Goal: Task Accomplishment & Management: Manage account settings

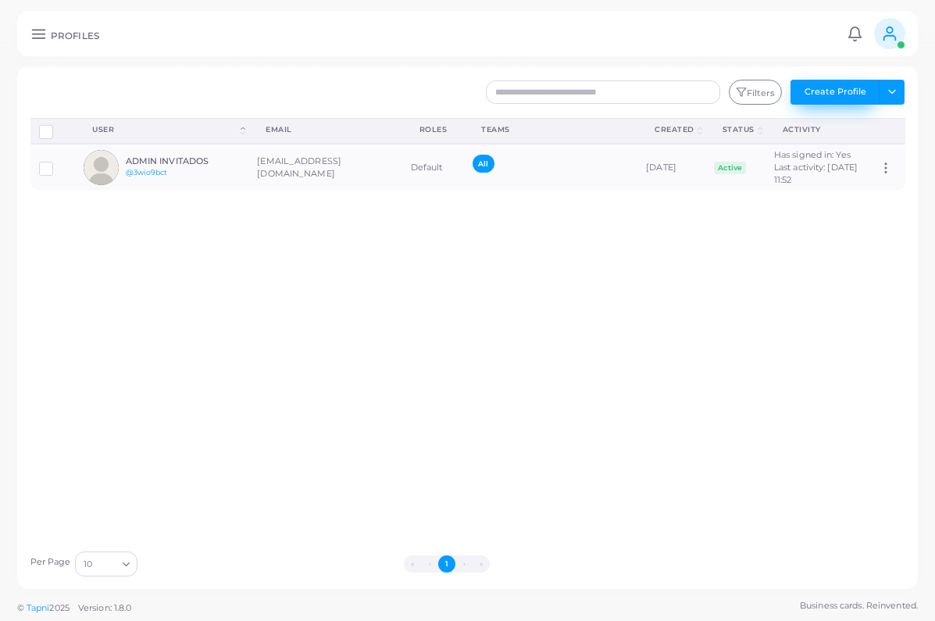
click at [827, 100] on button "Create Profile" at bounding box center [835, 92] width 89 height 25
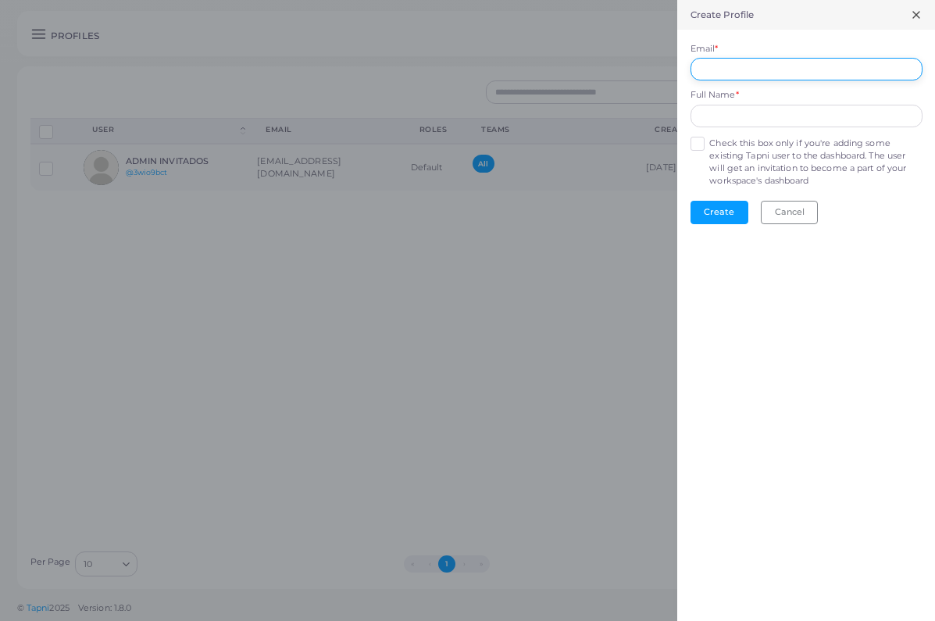
click at [770, 69] on input "Email *" at bounding box center [807, 69] width 232 height 23
click at [698, 141] on form "Email * Full Name * Check this box only if you're adding some existing Tapni us…" at bounding box center [806, 133] width 258 height 207
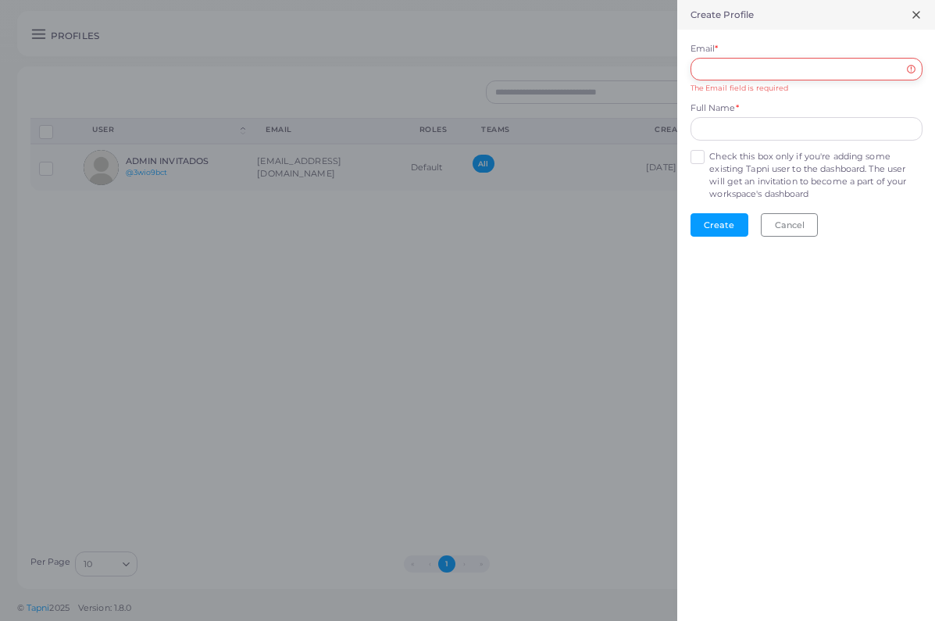
click at [735, 67] on input "Email *" at bounding box center [807, 69] width 232 height 23
click at [709, 151] on label "Check this box only if you're adding some existing Tapni user to the dashboard.…" at bounding box center [815, 176] width 213 height 50
click at [742, 70] on input "Email *" at bounding box center [807, 69] width 232 height 23
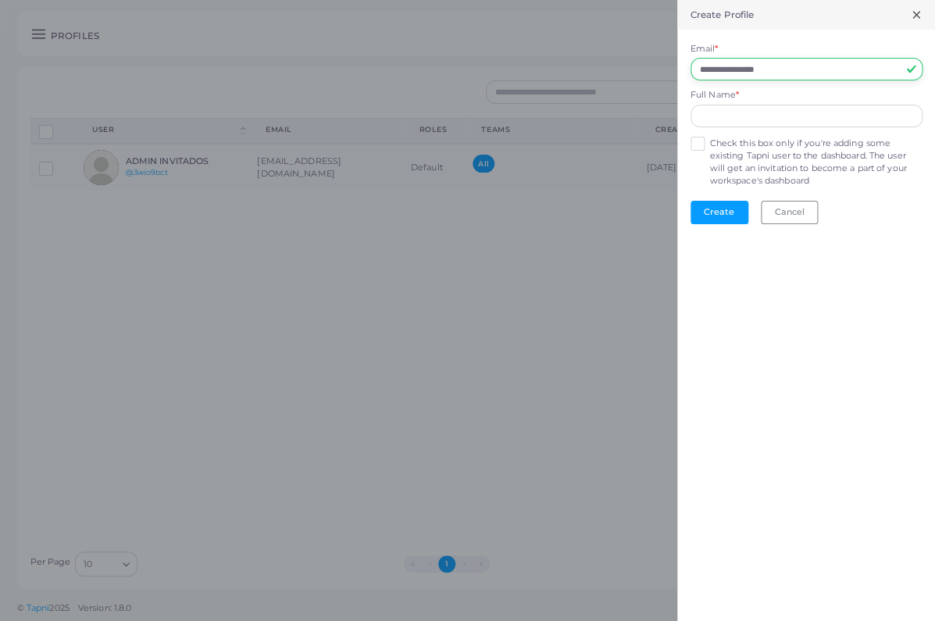
type input "**********"
type input "*"
type input "**********"
click at [713, 201] on button "Create" at bounding box center [720, 212] width 58 height 23
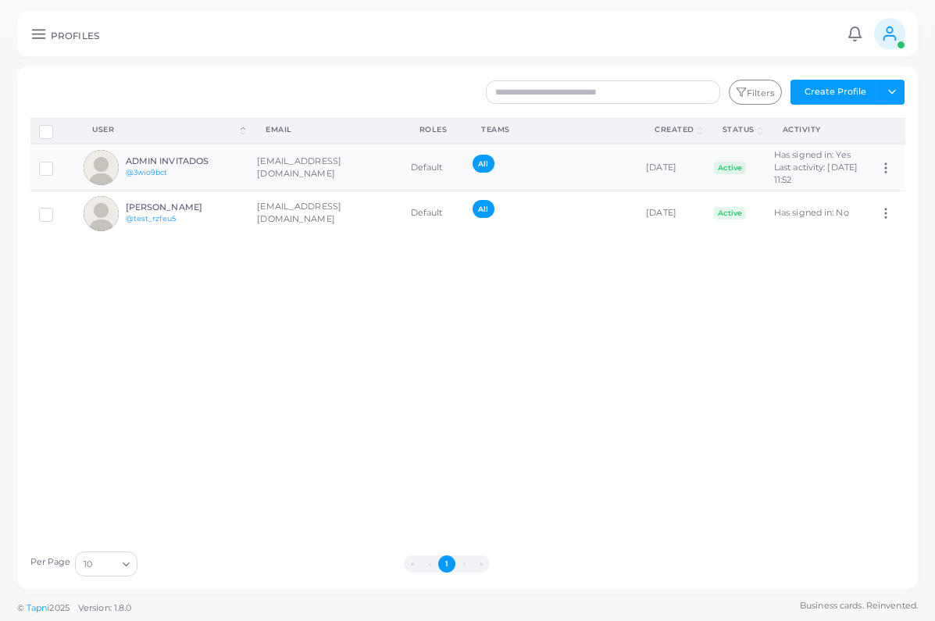
click at [405, 266] on div "Disconnect Profiles Delete Profile Show Selections Download QRs User (Click to …" at bounding box center [468, 330] width 892 height 425
click at [38, 47] on div "PROFILES Notifications 0 New Mark All As Read ADMIN INVITADOS (ibero@invitados.…" at bounding box center [467, 33] width 901 height 45
click at [35, 23] on div "PROFILES Notifications 0 New Mark All As Read ADMIN INVITADOS (ibero@invitados.…" at bounding box center [467, 33] width 901 height 45
click at [44, 33] on icon at bounding box center [38, 34] width 16 height 16
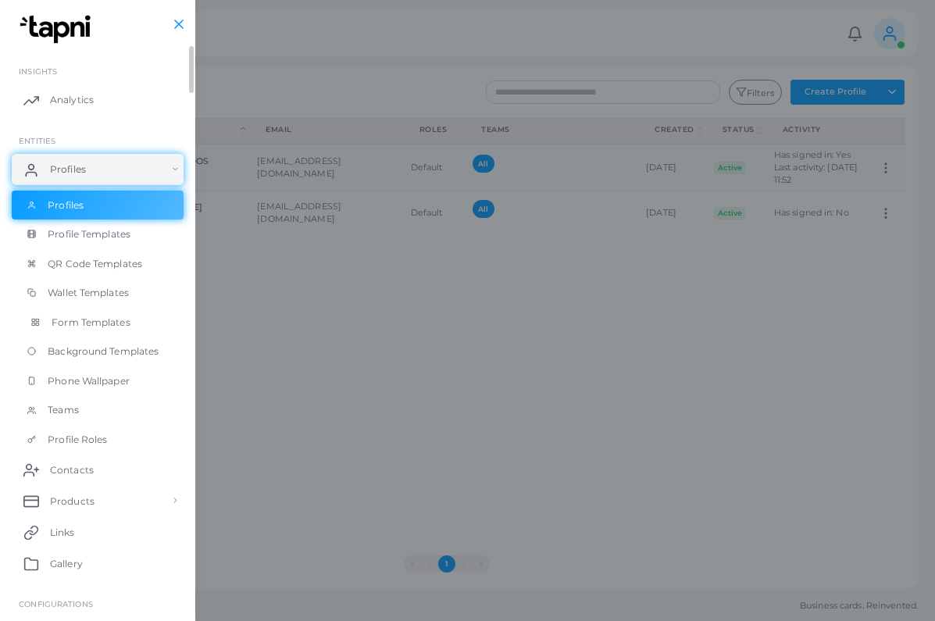
scroll to position [141, 0]
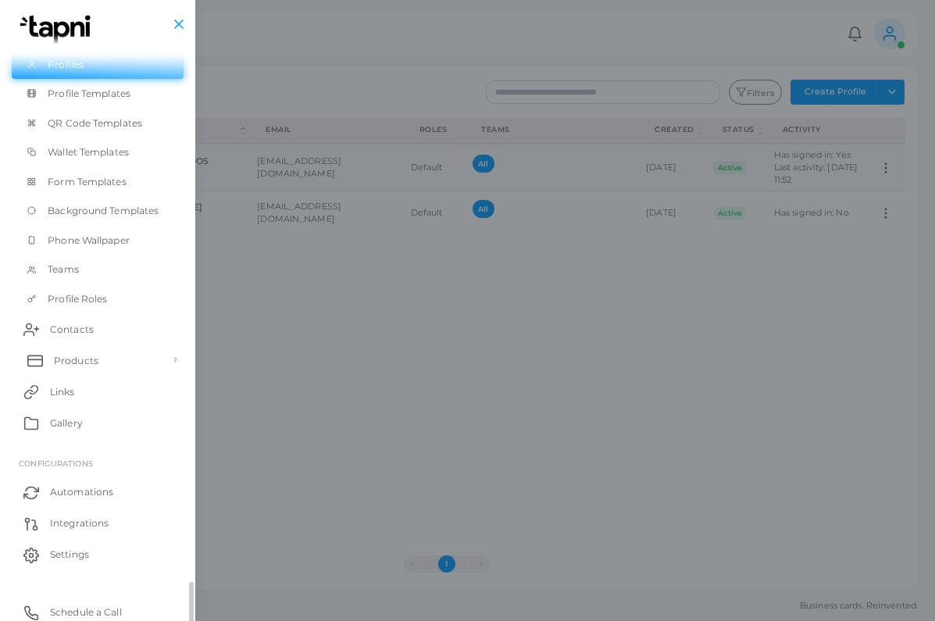
click at [87, 354] on span "Products" at bounding box center [76, 361] width 45 height 14
click at [62, 389] on span "Products" at bounding box center [74, 396] width 45 height 14
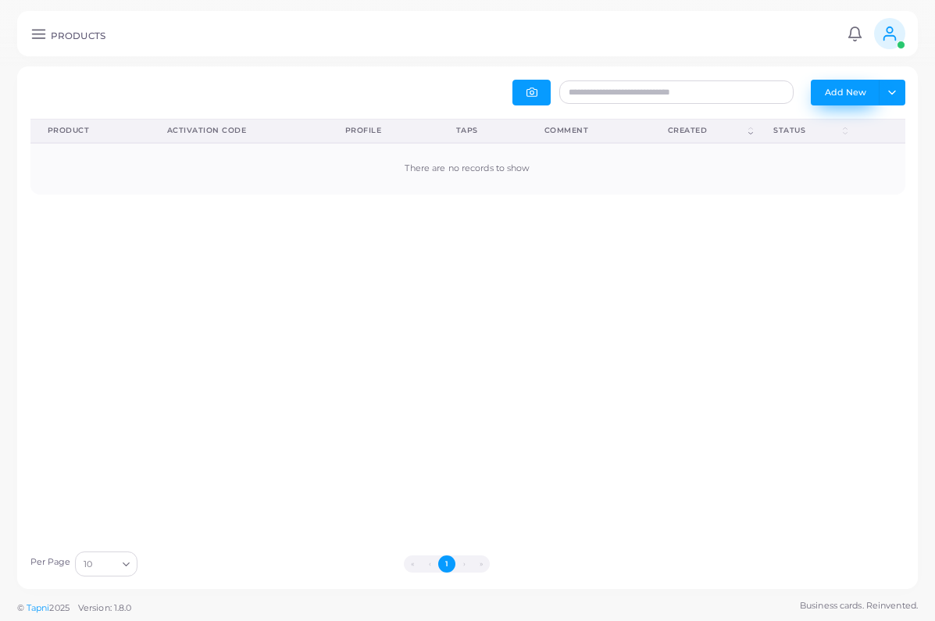
click at [828, 93] on button "Add New" at bounding box center [845, 92] width 69 height 25
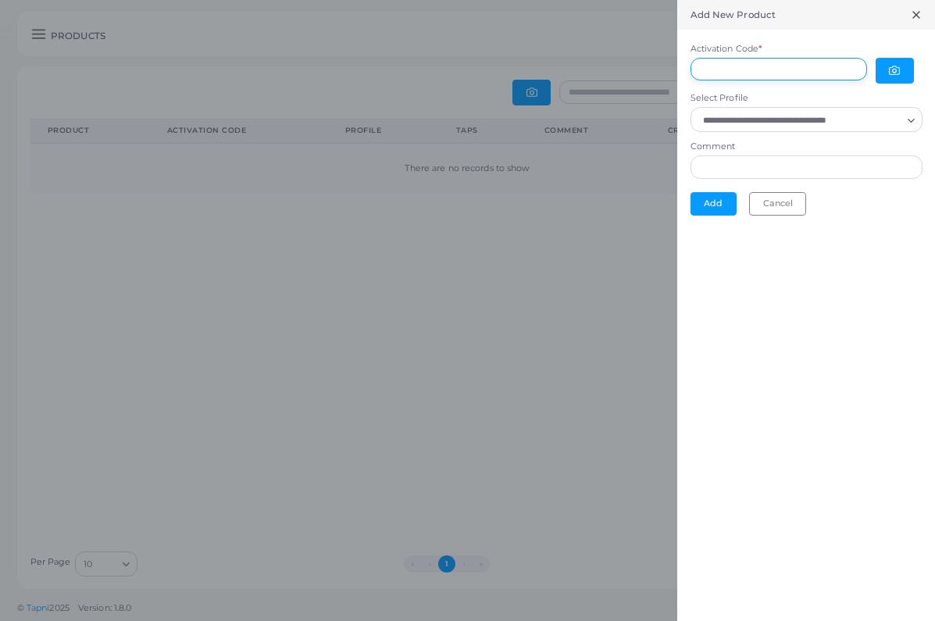
click at [814, 77] on input "Activation Code *" at bounding box center [779, 69] width 177 height 23
type input "**********"
click at [805, 122] on input "Select Profile" at bounding box center [800, 120] width 204 height 17
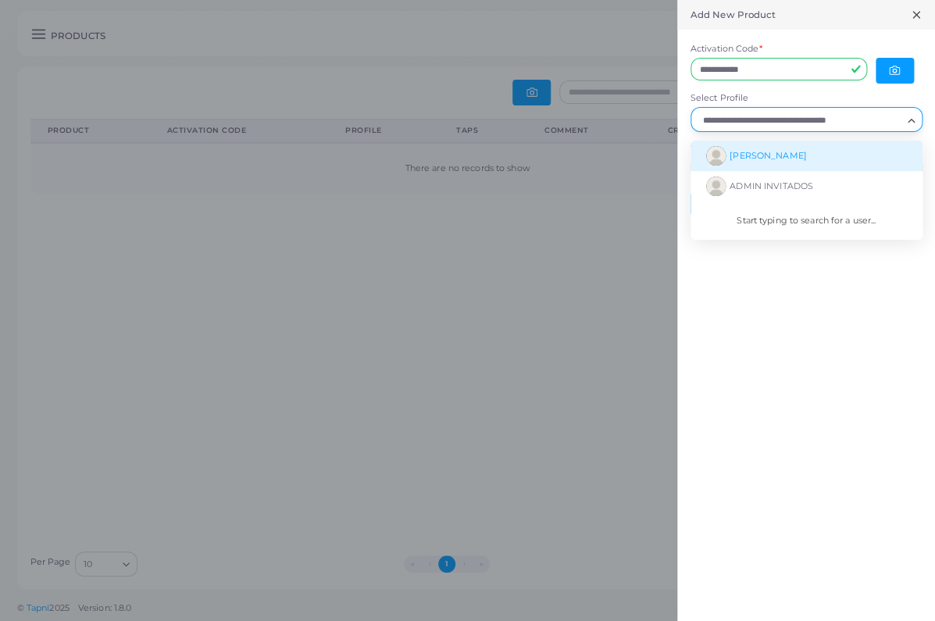
click at [810, 152] on li "Julian Martinez" at bounding box center [807, 156] width 232 height 30
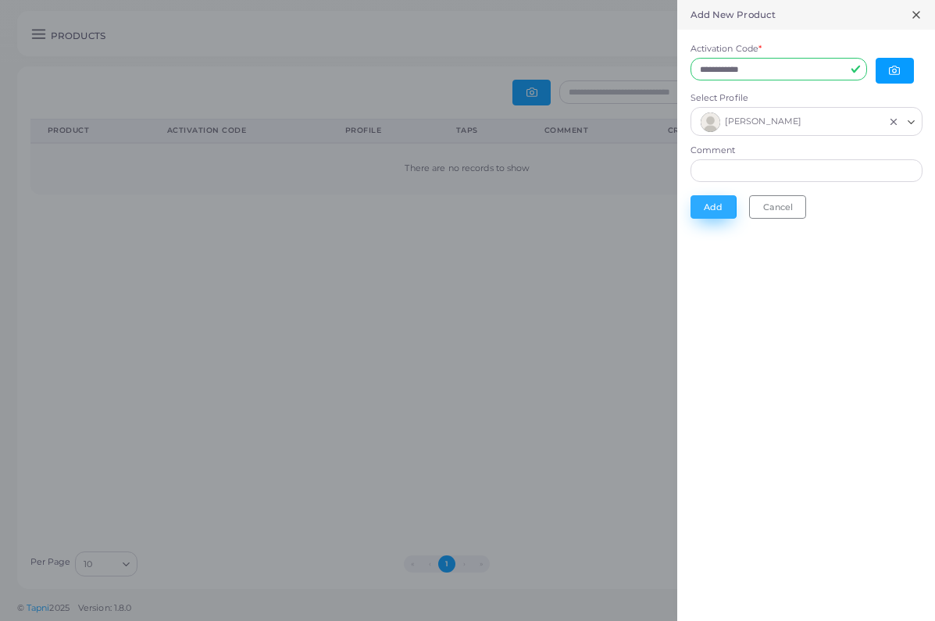
click at [708, 199] on button "Add" at bounding box center [714, 206] width 46 height 23
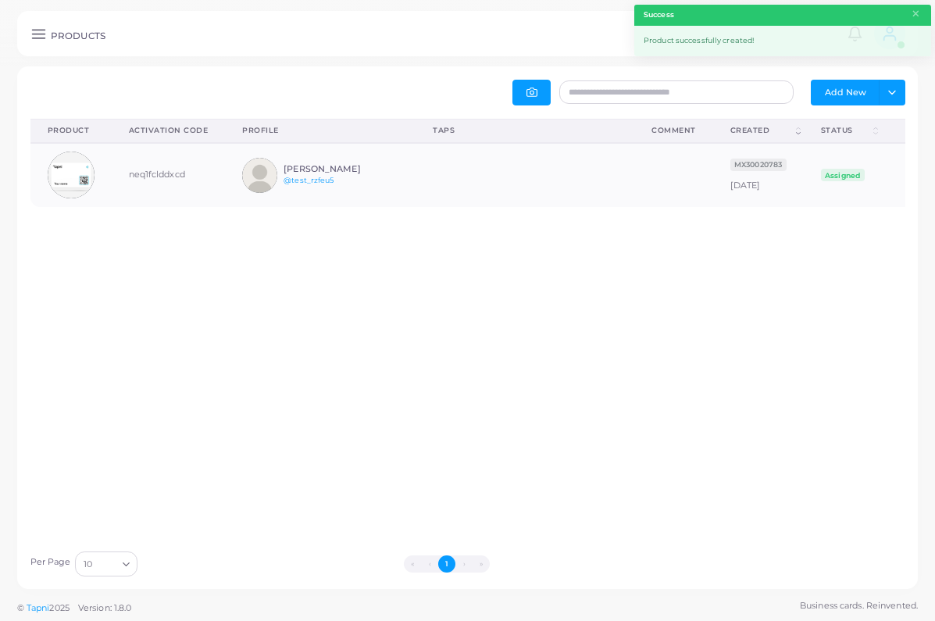
scroll to position [1, 1]
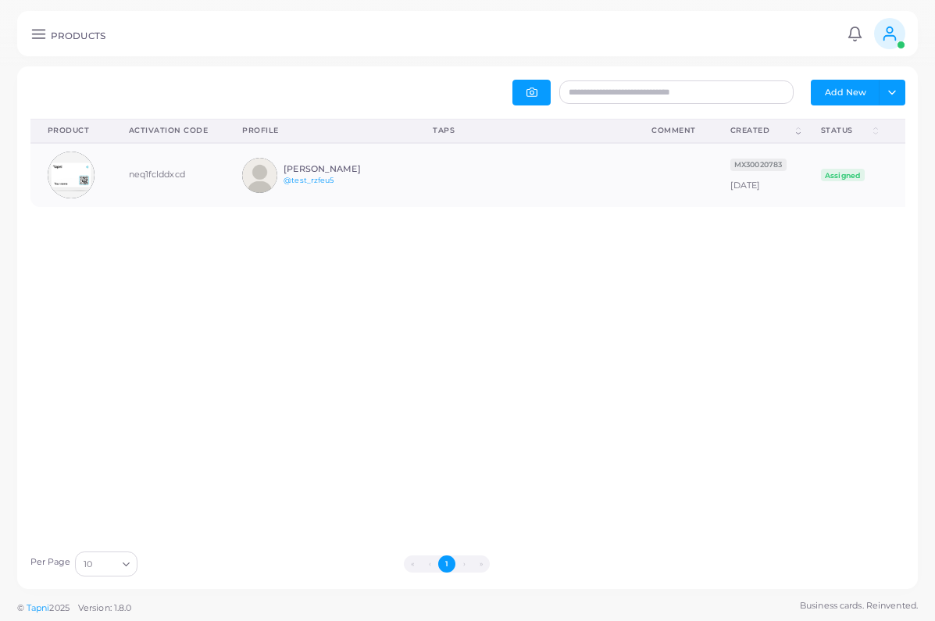
click at [36, 31] on icon at bounding box center [38, 34] width 16 height 16
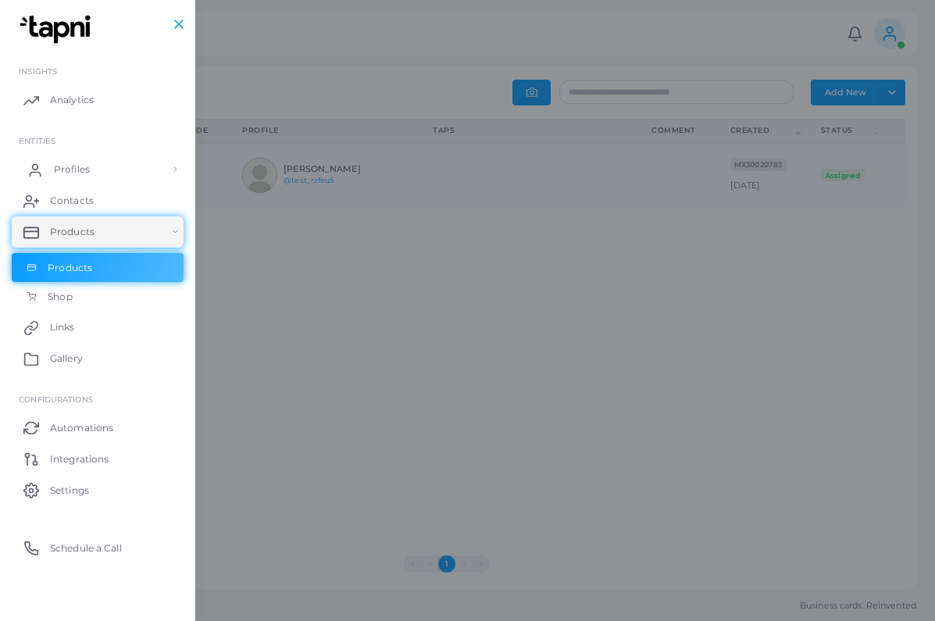
click at [96, 162] on link "Profiles" at bounding box center [98, 169] width 172 height 31
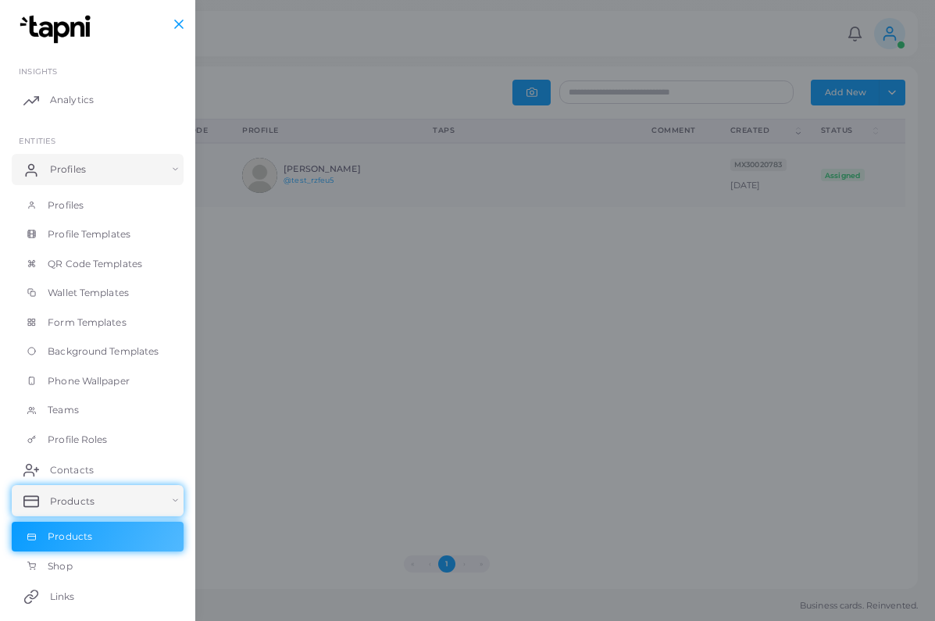
click at [529, 193] on div at bounding box center [467, 372] width 935 height 745
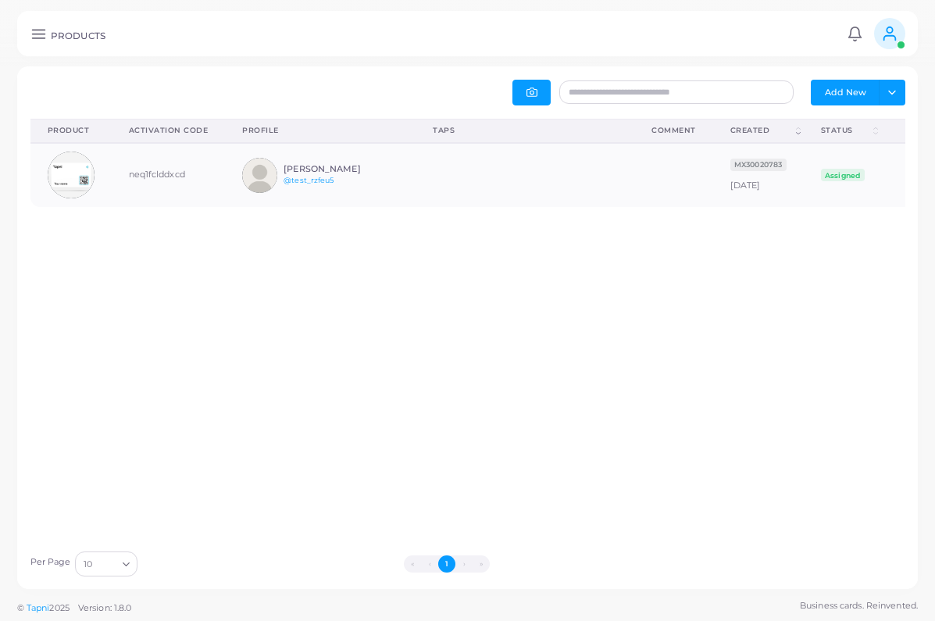
click at [38, 30] on icon at bounding box center [38, 34] width 16 height 16
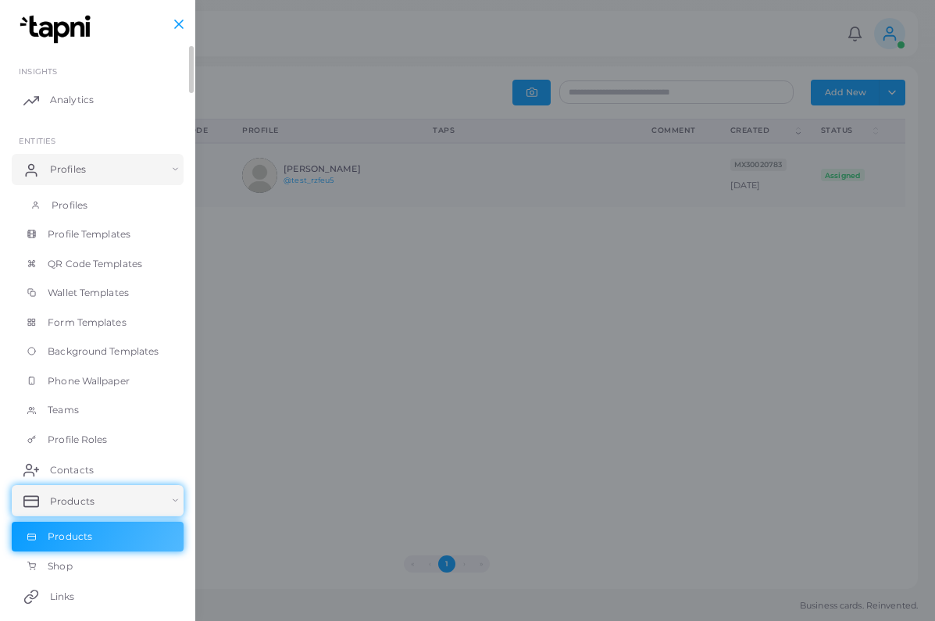
click at [91, 206] on link "Profiles" at bounding box center [98, 206] width 172 height 30
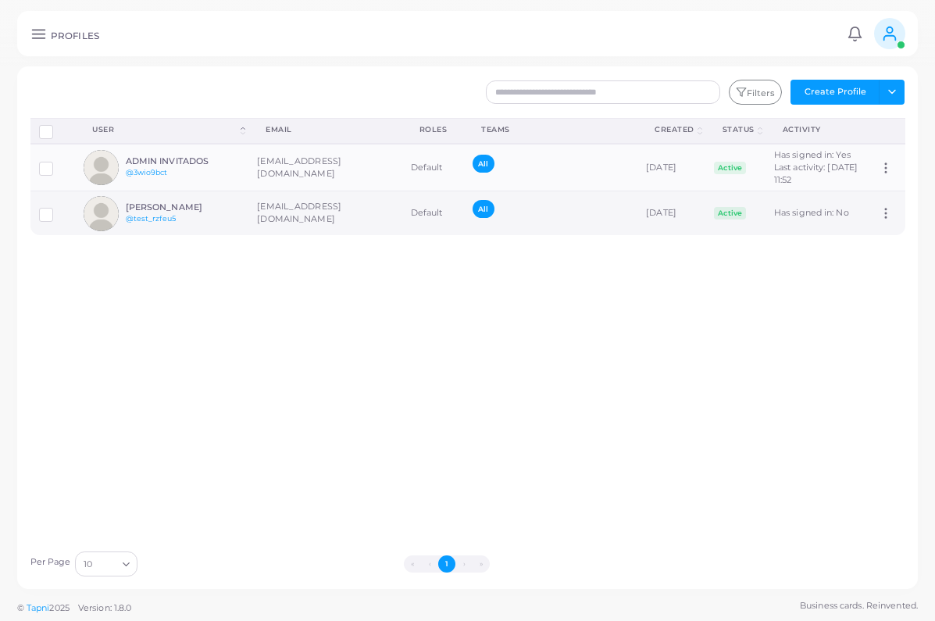
click at [893, 220] on icon at bounding box center [886, 213] width 14 height 14
click at [871, 247] on span "Assign Product" at bounding box center [868, 244] width 66 height 13
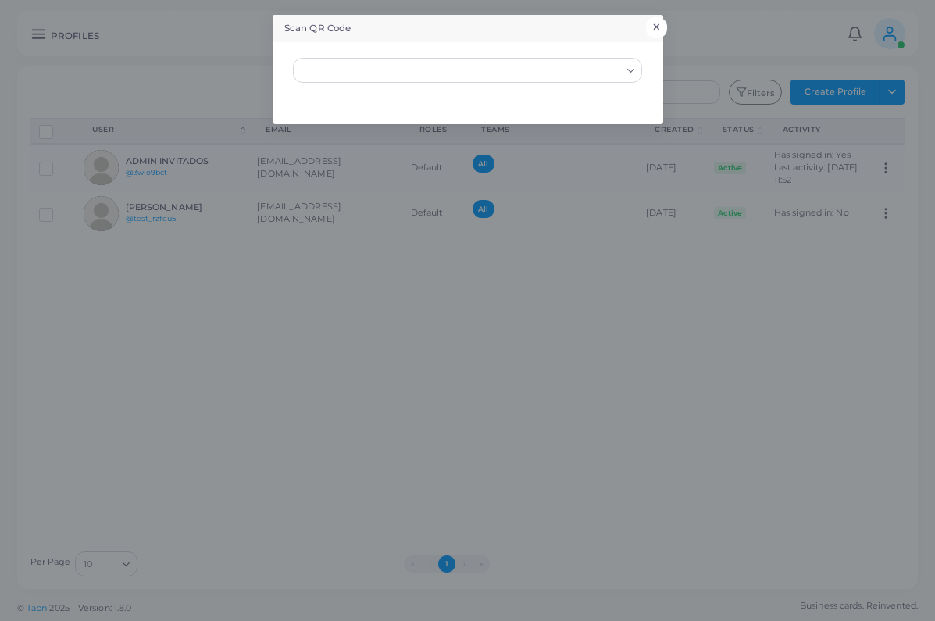
click at [650, 21] on button "×" at bounding box center [656, 27] width 21 height 20
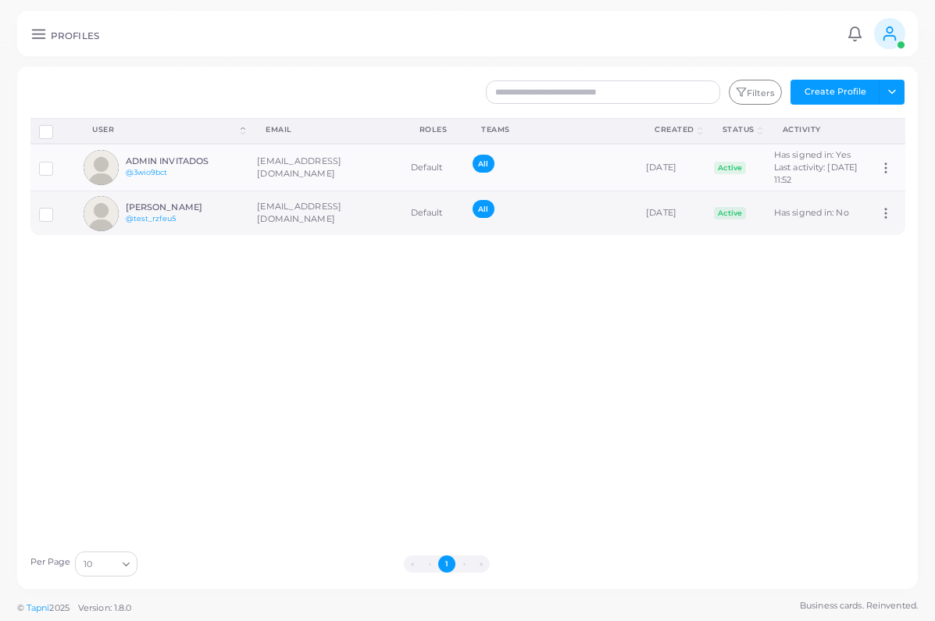
click at [181, 213] on h6 "Julian Martinez" at bounding box center [183, 207] width 115 height 10
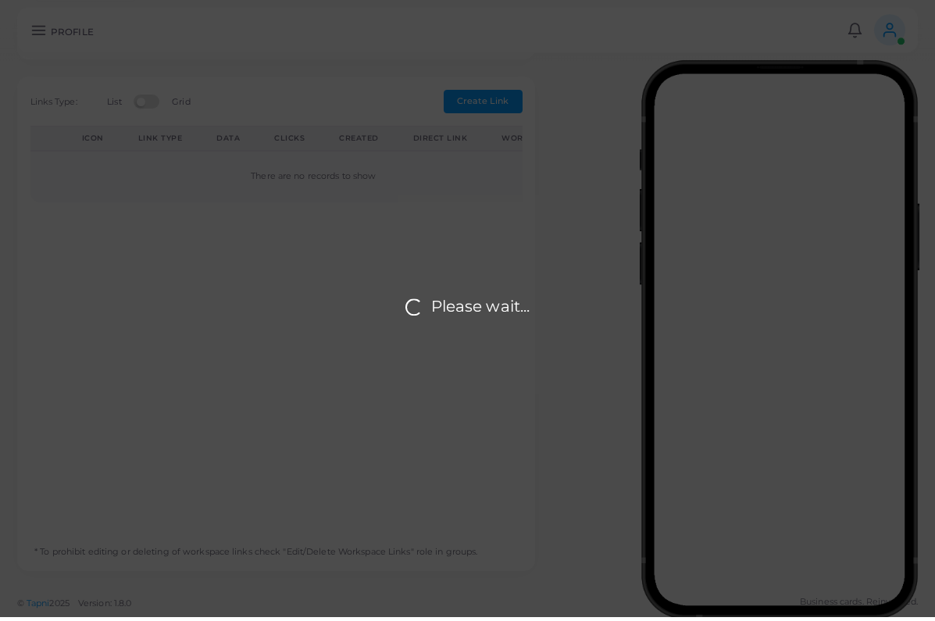
type input "**********"
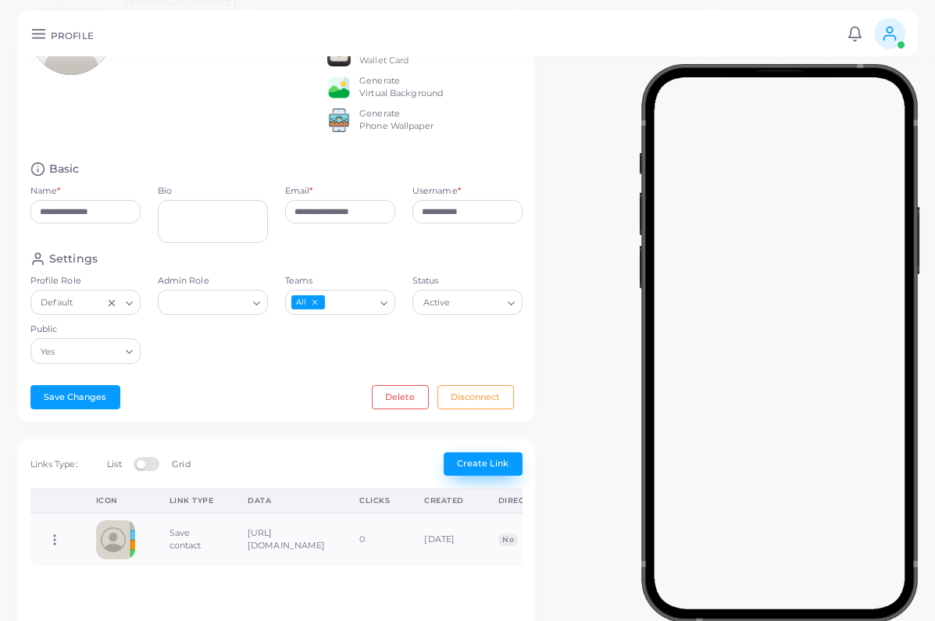
scroll to position [123, 0]
click at [491, 475] on button "Create Link" at bounding box center [483, 463] width 79 height 23
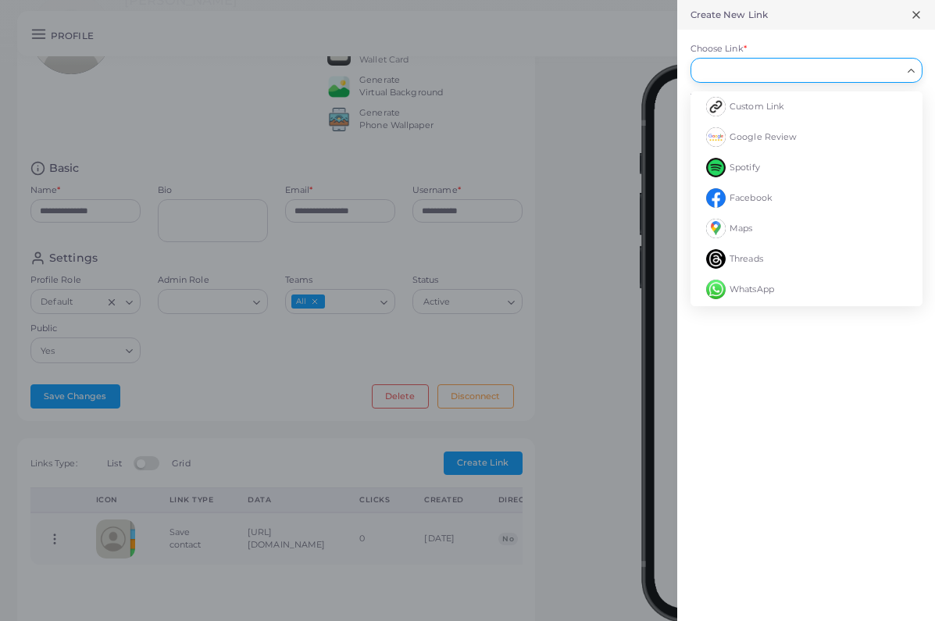
click at [776, 77] on input "Choose Link *" at bounding box center [800, 70] width 204 height 17
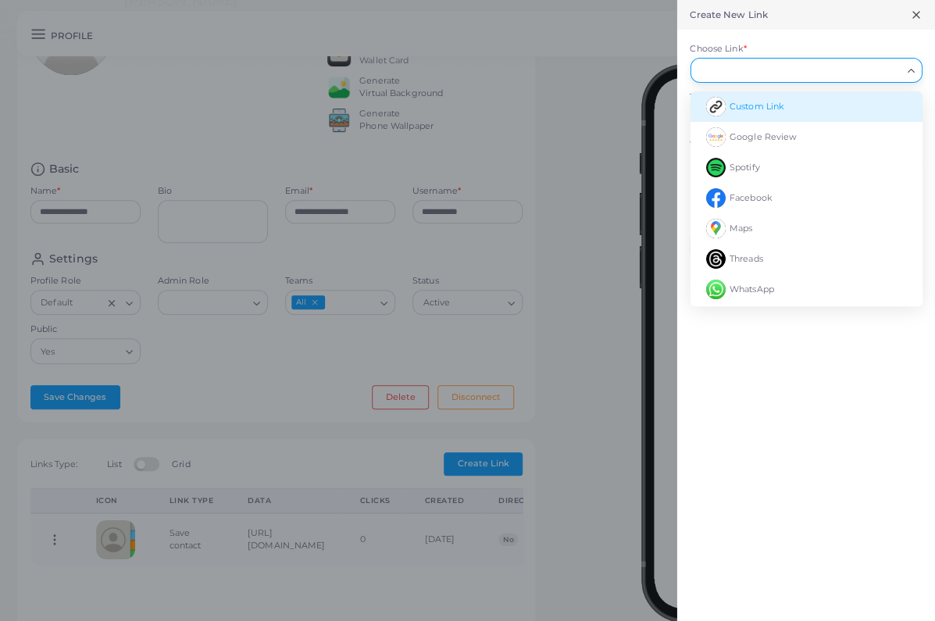
click at [756, 112] on li "Custom Link" at bounding box center [807, 106] width 232 height 30
type input "**********"
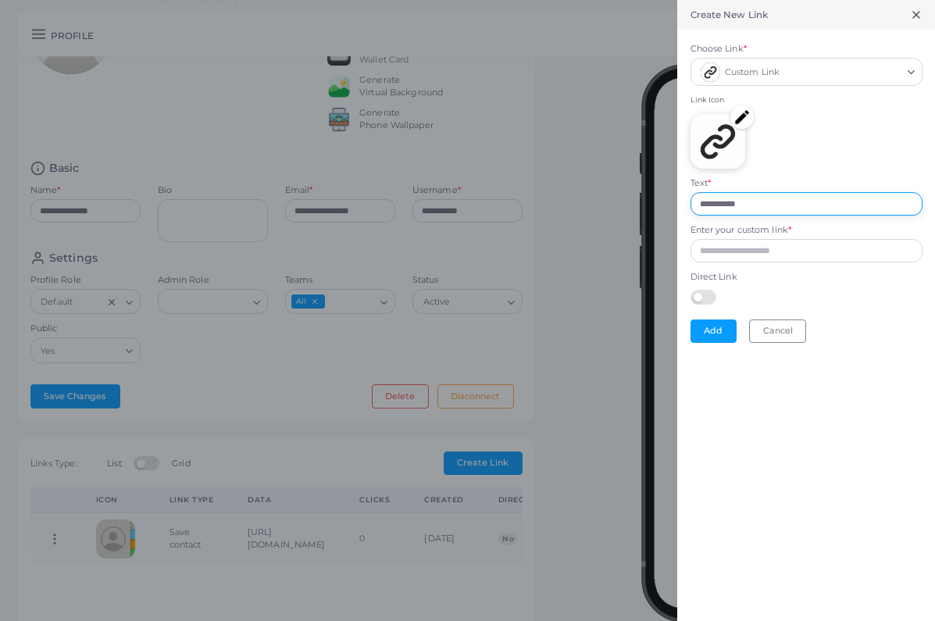
click at [753, 199] on input "**********" at bounding box center [807, 203] width 232 height 23
drag, startPoint x: 765, startPoint y: 202, endPoint x: 611, endPoint y: 201, distance: 153.9
click at [611, 0] on div "**********" at bounding box center [467, 0] width 935 height 0
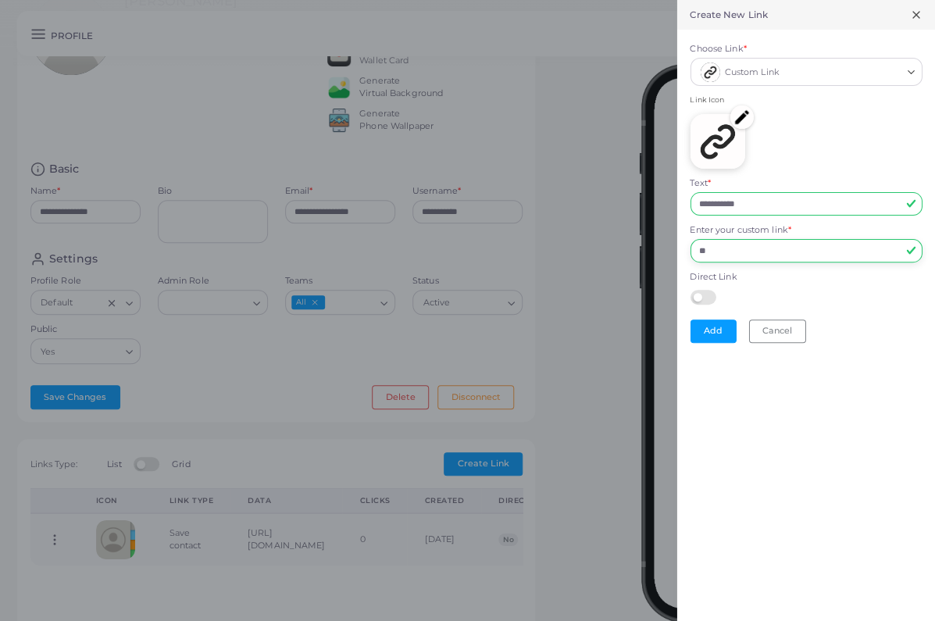
type input "*"
type input "**********"
click at [706, 333] on button "Add" at bounding box center [714, 331] width 46 height 23
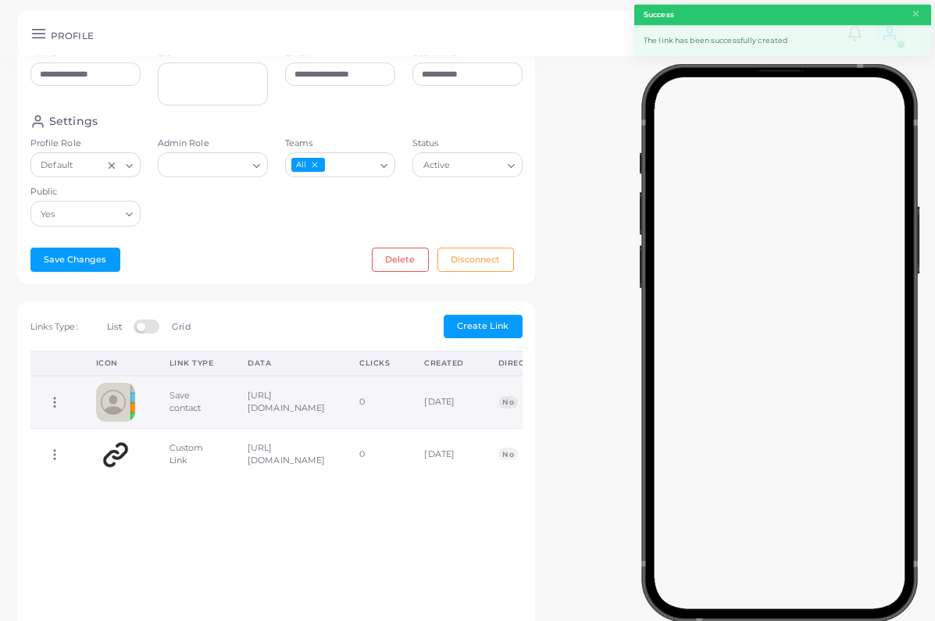
scroll to position [265, 0]
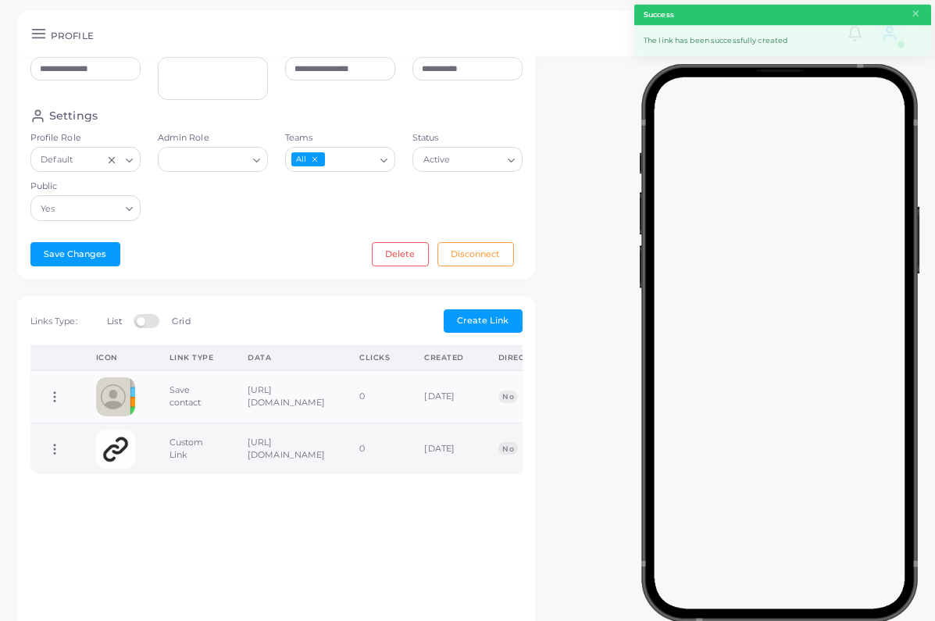
click at [55, 456] on icon at bounding box center [55, 449] width 14 height 14
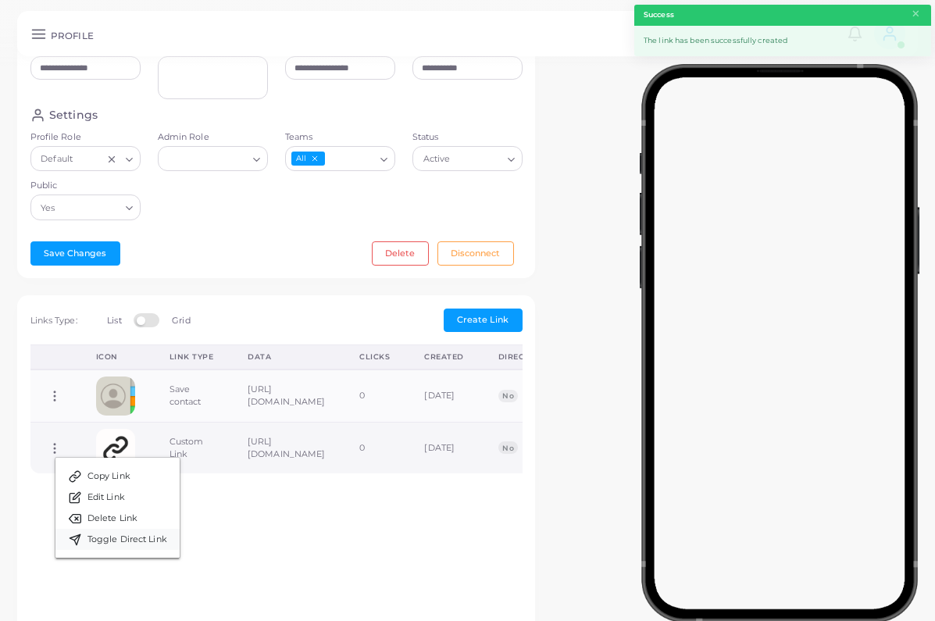
click at [110, 542] on span "Toggle Direct Link" at bounding box center [128, 540] width 80 height 13
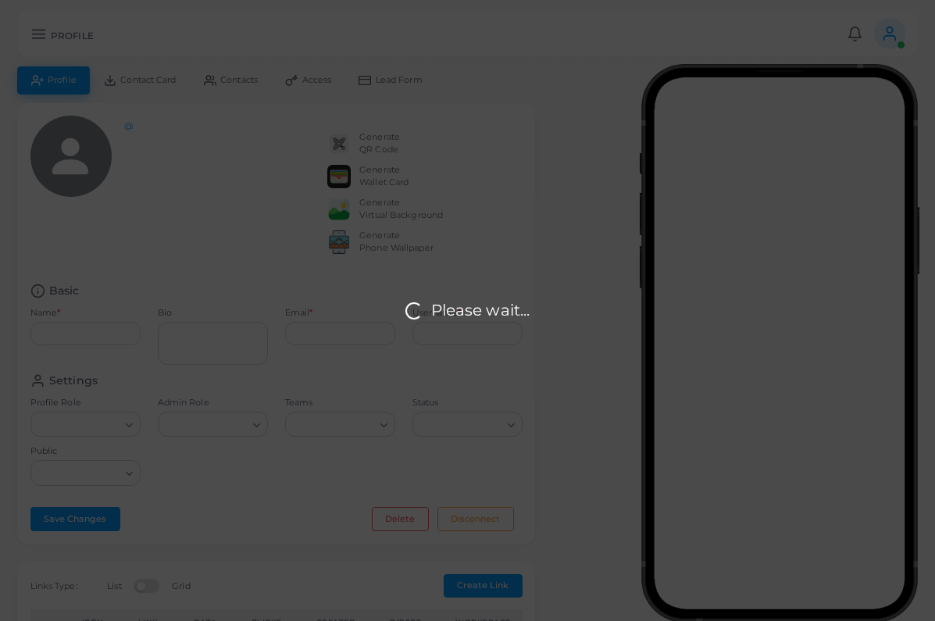
type input "**********"
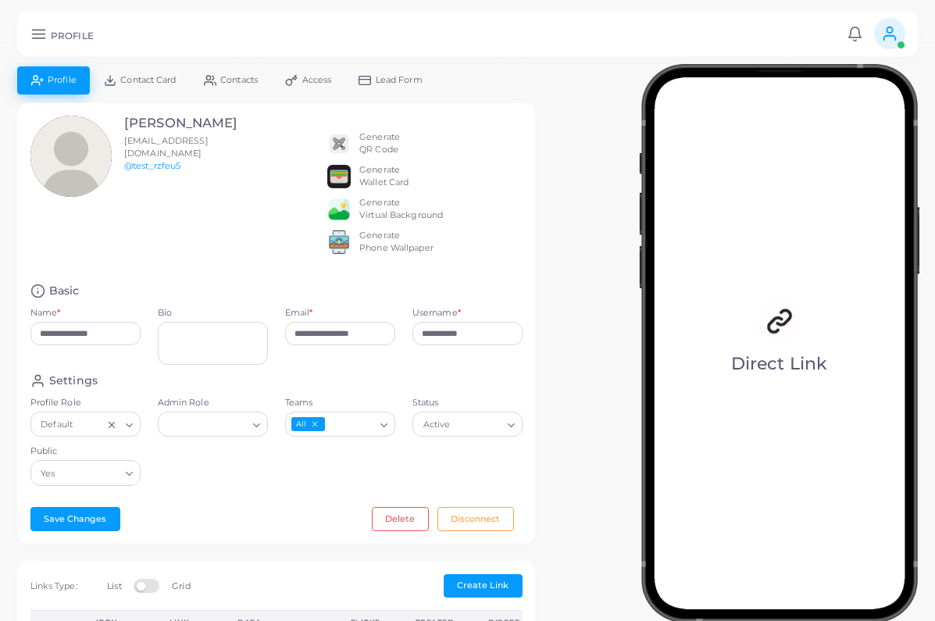
click at [154, 215] on div "Julian Martinez test@ibero.com.mx @test_rzfeu5" at bounding box center [128, 193] width 213 height 155
click at [29, 34] on link at bounding box center [38, 34] width 25 height 16
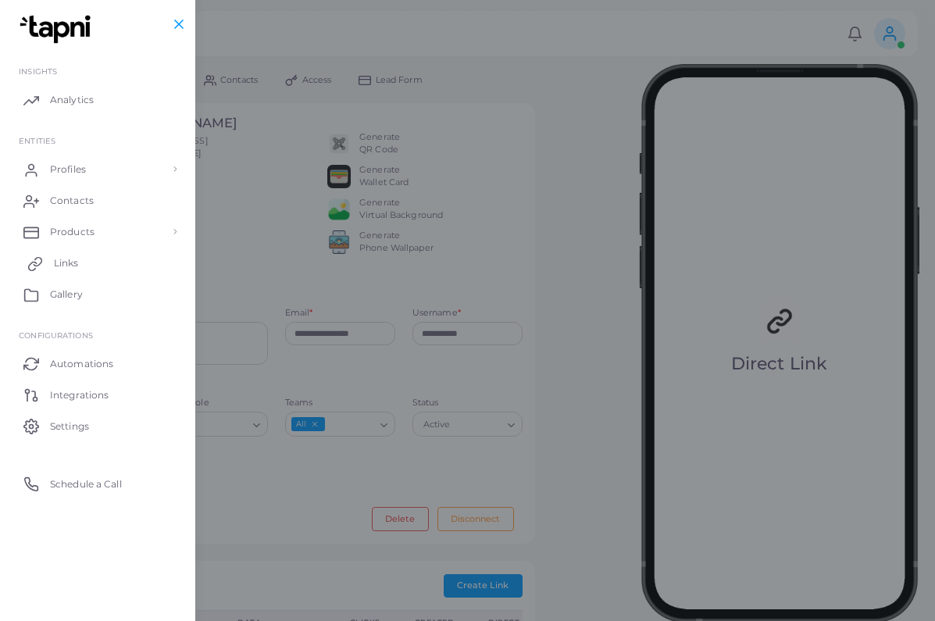
click at [58, 265] on span "Links" at bounding box center [66, 263] width 25 height 14
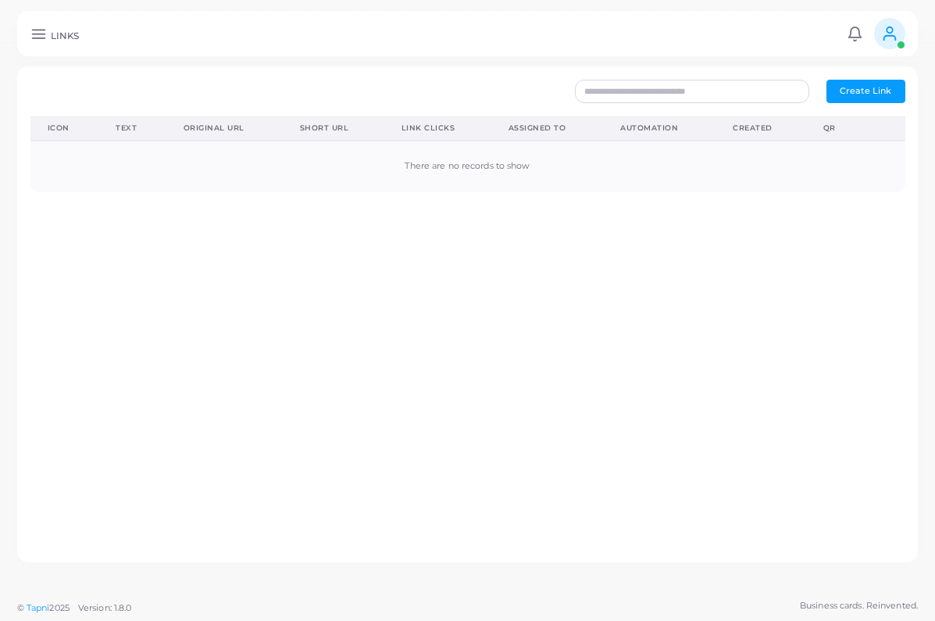
click at [871, 87] on span "Create Link" at bounding box center [866, 90] width 52 height 11
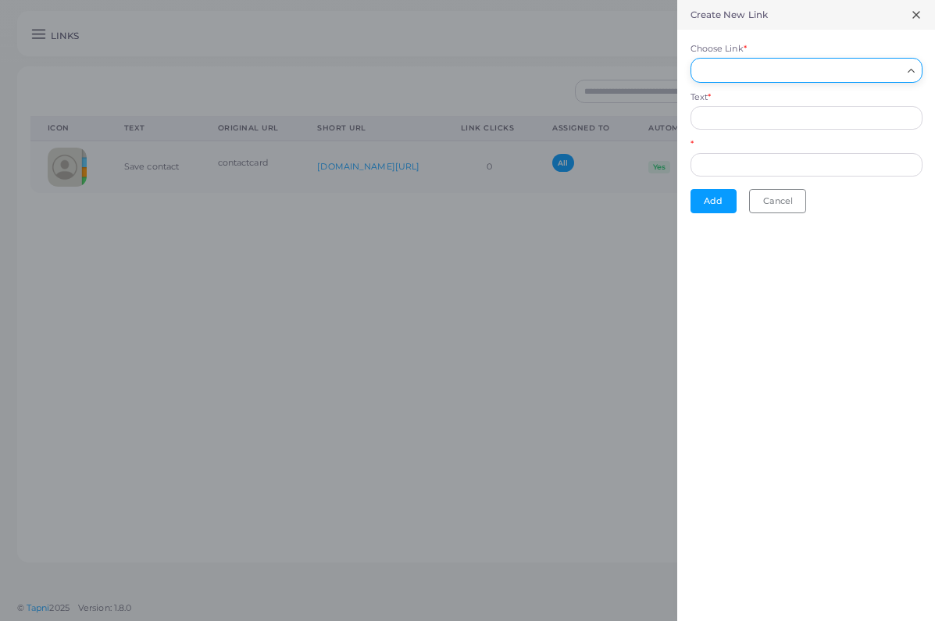
click at [814, 67] on input "Choose Link *" at bounding box center [800, 70] width 204 height 17
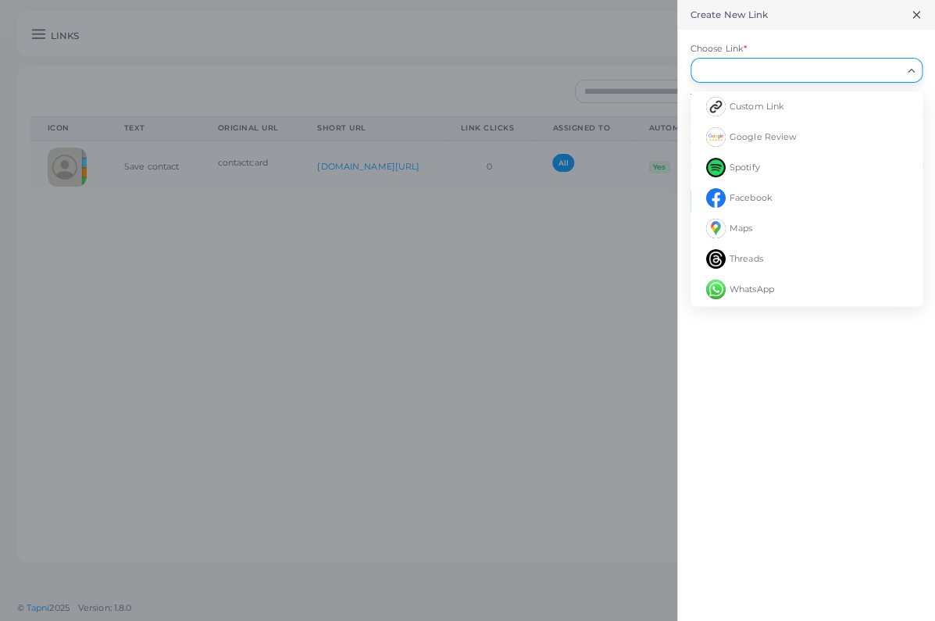
click at [792, 104] on li "Custom Link" at bounding box center [807, 106] width 232 height 30
type input "**********"
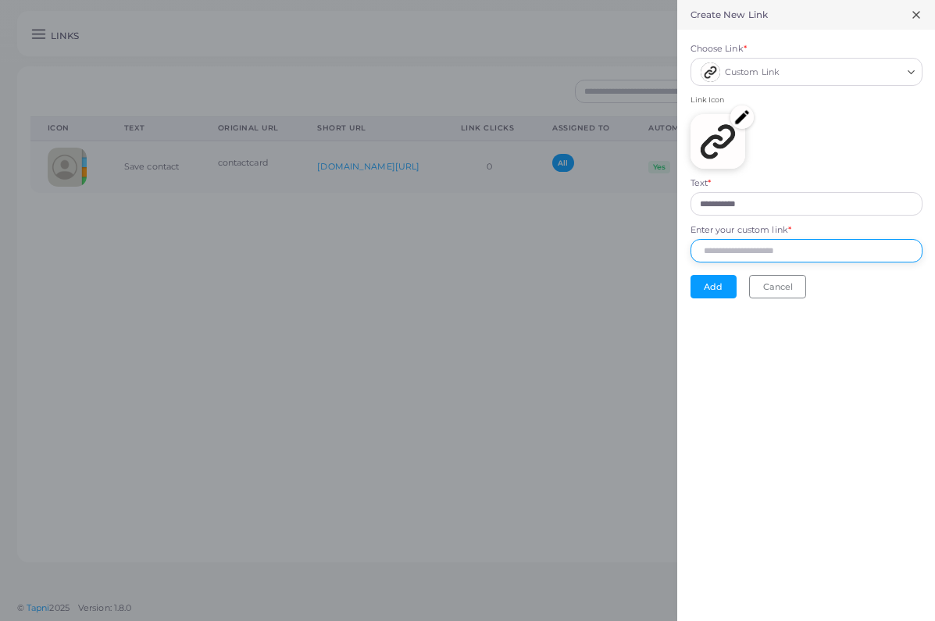
click at [759, 247] on input "Enter your custom link *" at bounding box center [807, 250] width 232 height 23
type input "**********"
click at [731, 288] on button "Add" at bounding box center [714, 286] width 46 height 23
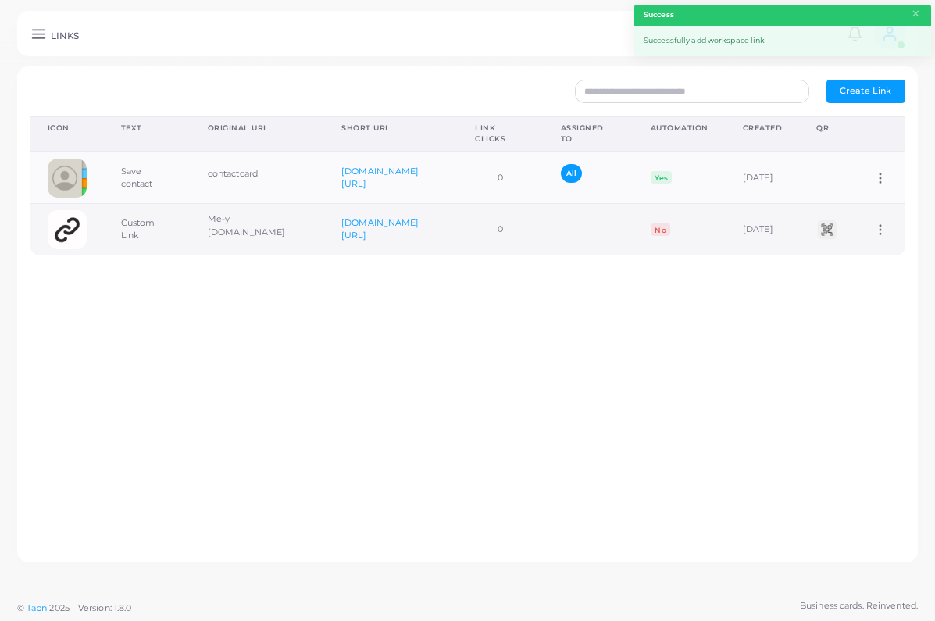
click at [884, 223] on icon at bounding box center [880, 230] width 14 height 14
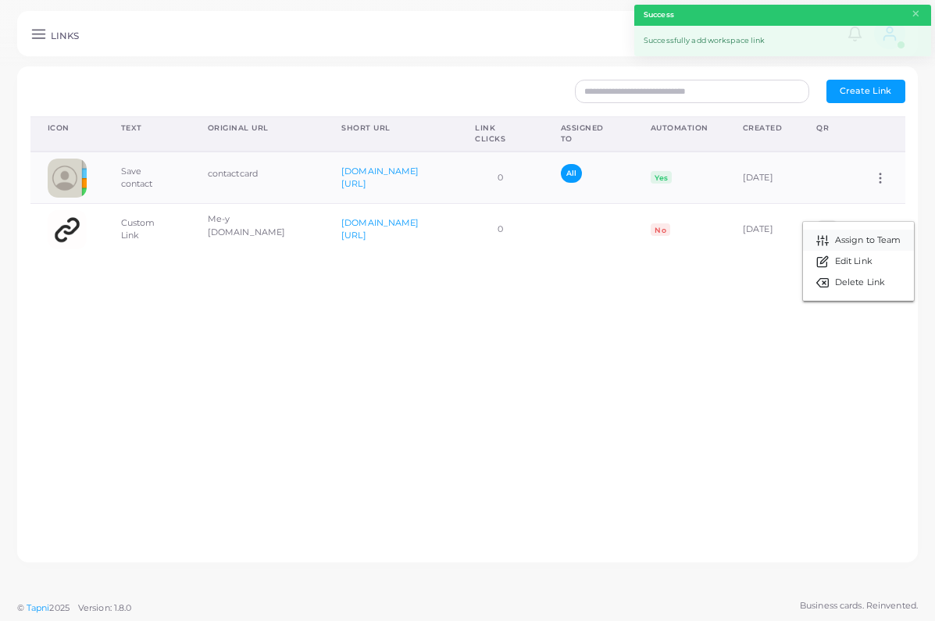
click at [831, 239] on link "Assign to Team" at bounding box center [858, 240] width 111 height 21
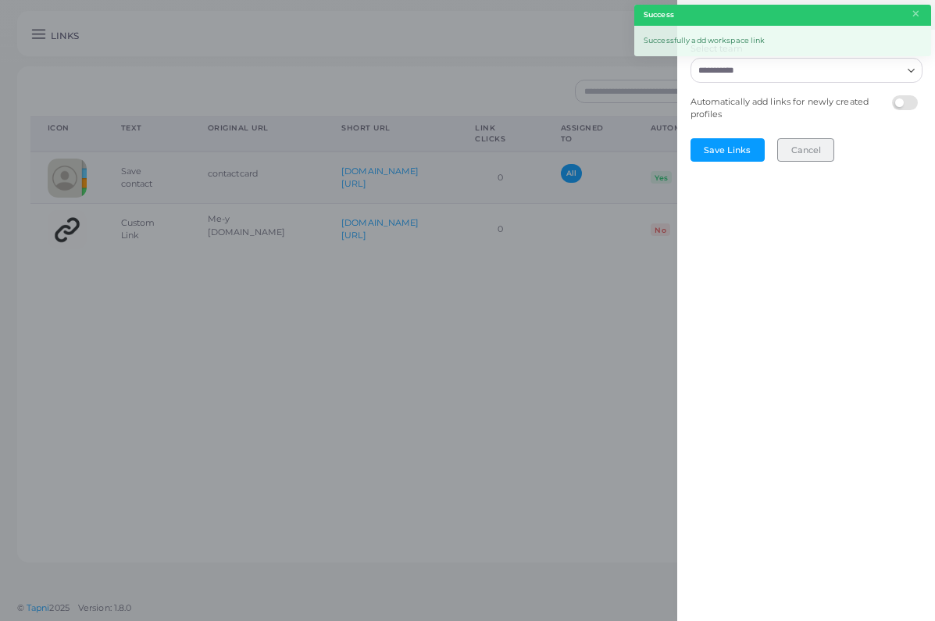
click at [808, 145] on button "Cancel" at bounding box center [805, 149] width 57 height 23
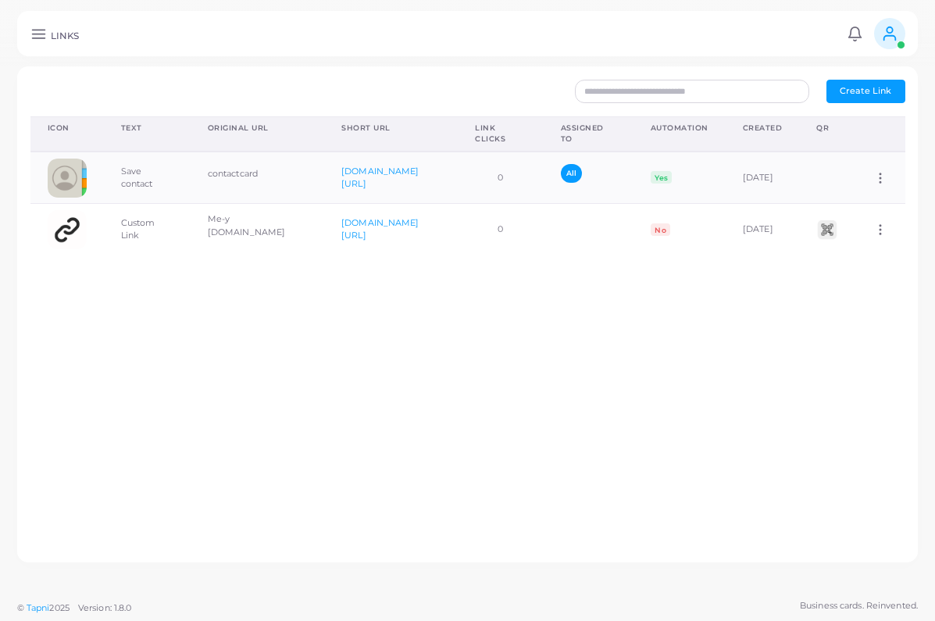
click at [31, 41] on icon at bounding box center [38, 34] width 16 height 16
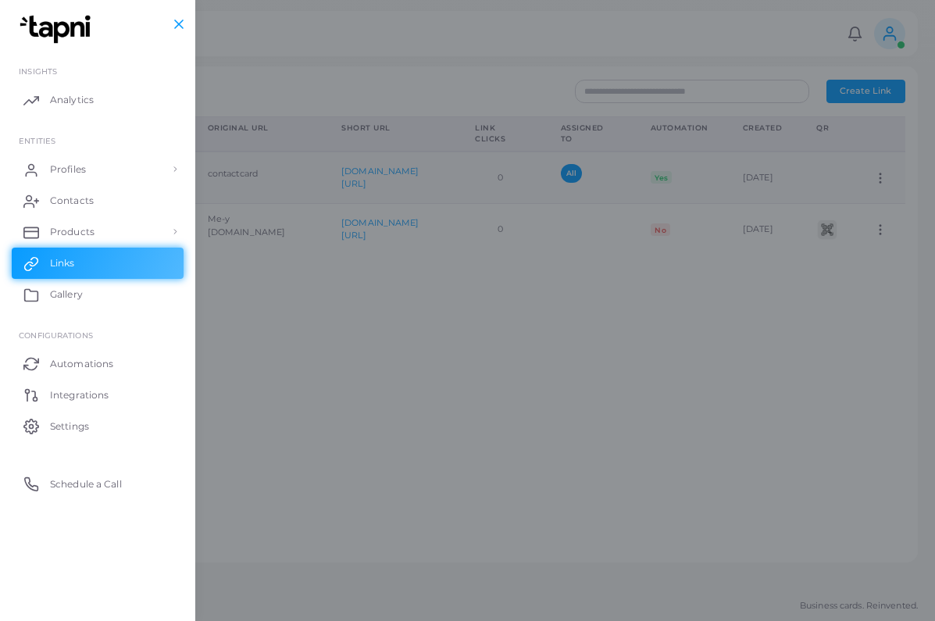
click at [383, 143] on div at bounding box center [467, 372] width 935 height 745
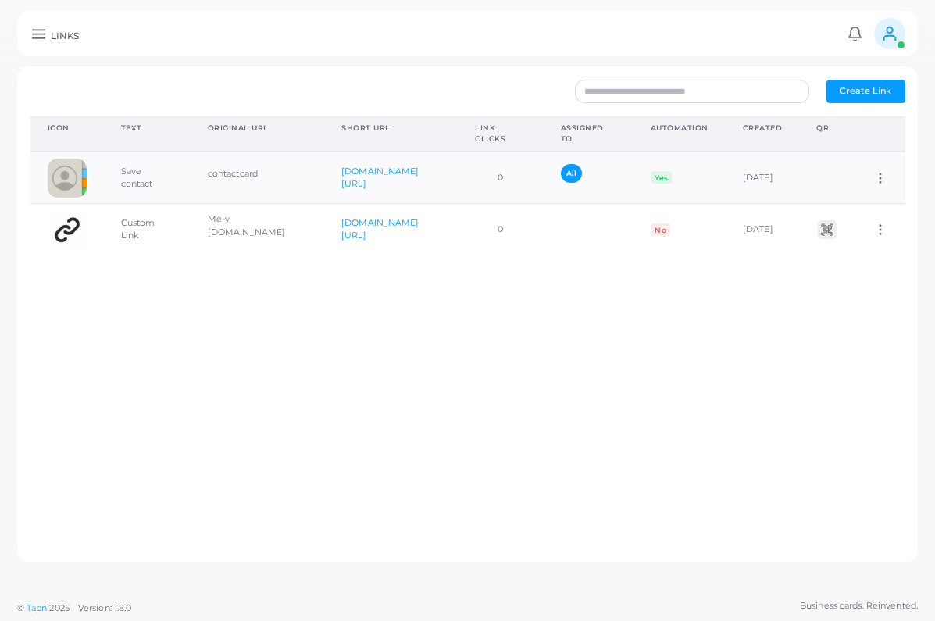
click at [39, 35] on icon at bounding box center [38, 34] width 16 height 16
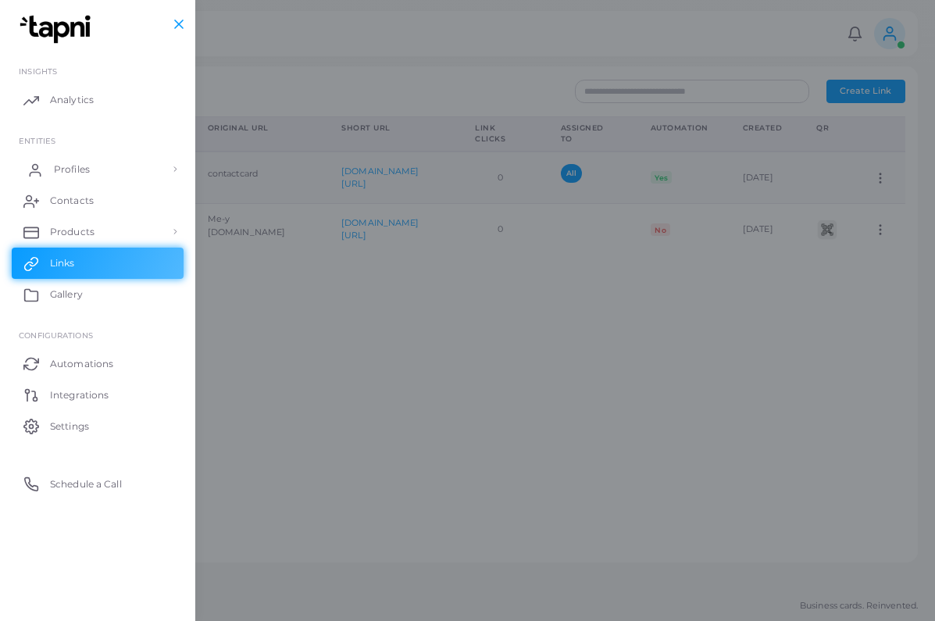
click at [67, 154] on link "Profiles" at bounding box center [98, 169] width 172 height 31
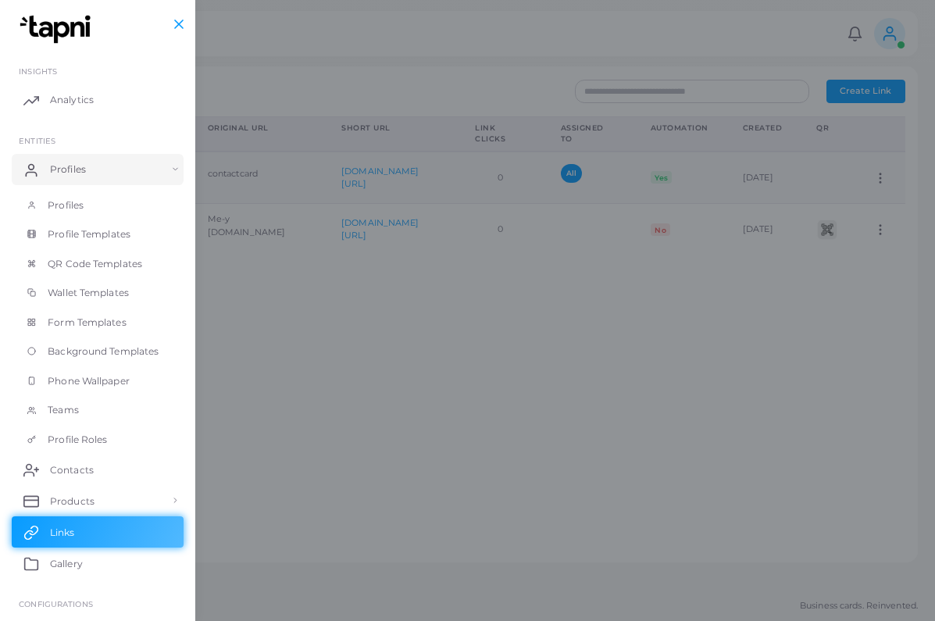
click at [472, 141] on div at bounding box center [467, 372] width 935 height 745
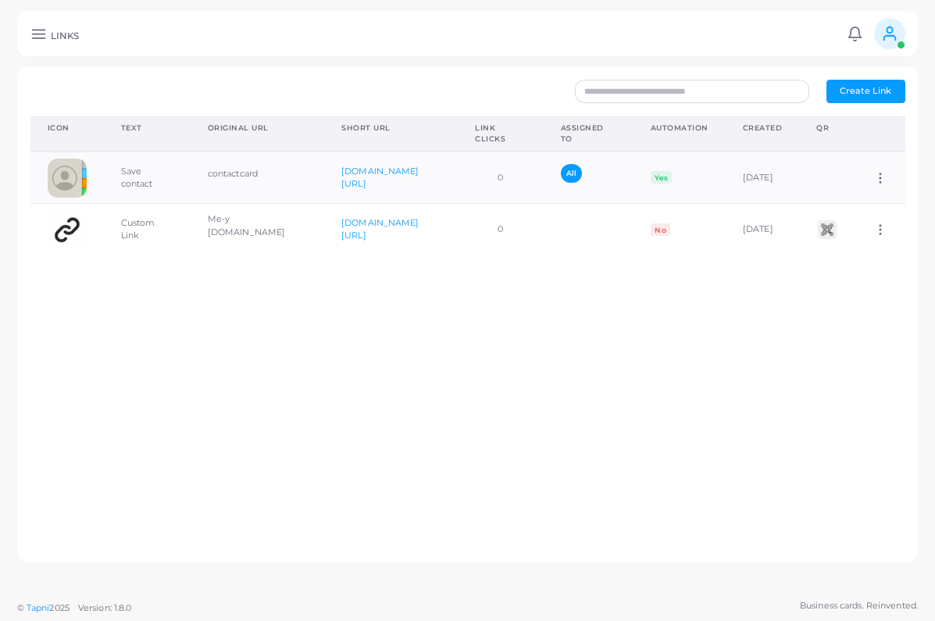
click at [37, 41] on icon at bounding box center [38, 34] width 16 height 16
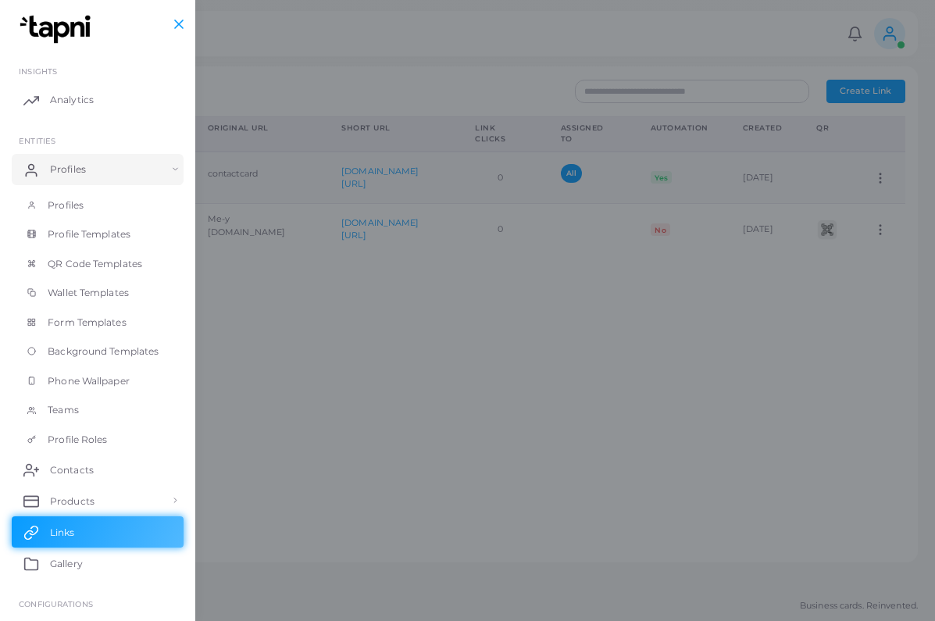
click at [29, 16] on img at bounding box center [57, 29] width 87 height 29
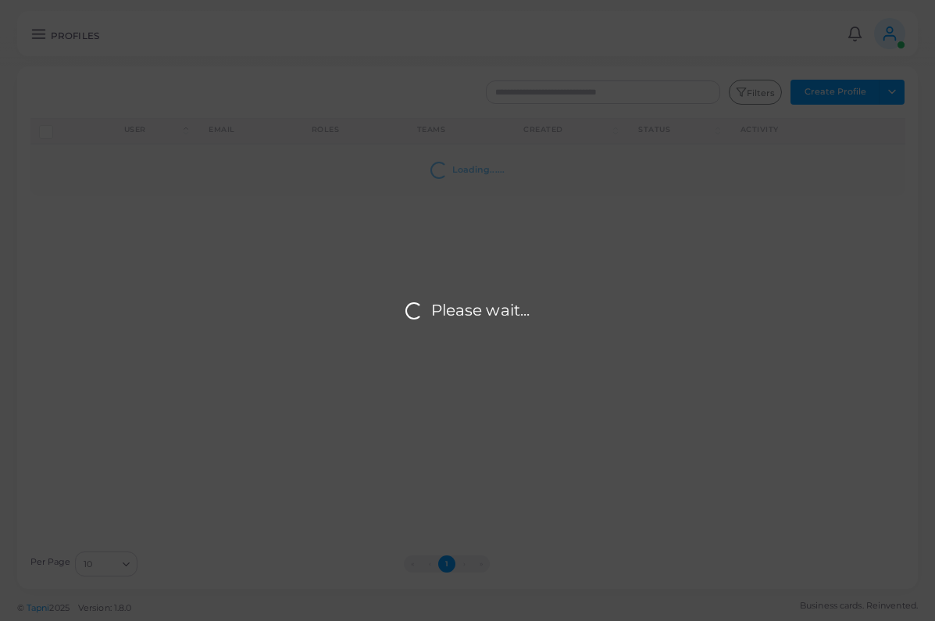
click at [37, 28] on div "Please wait..." at bounding box center [467, 310] width 935 height 621
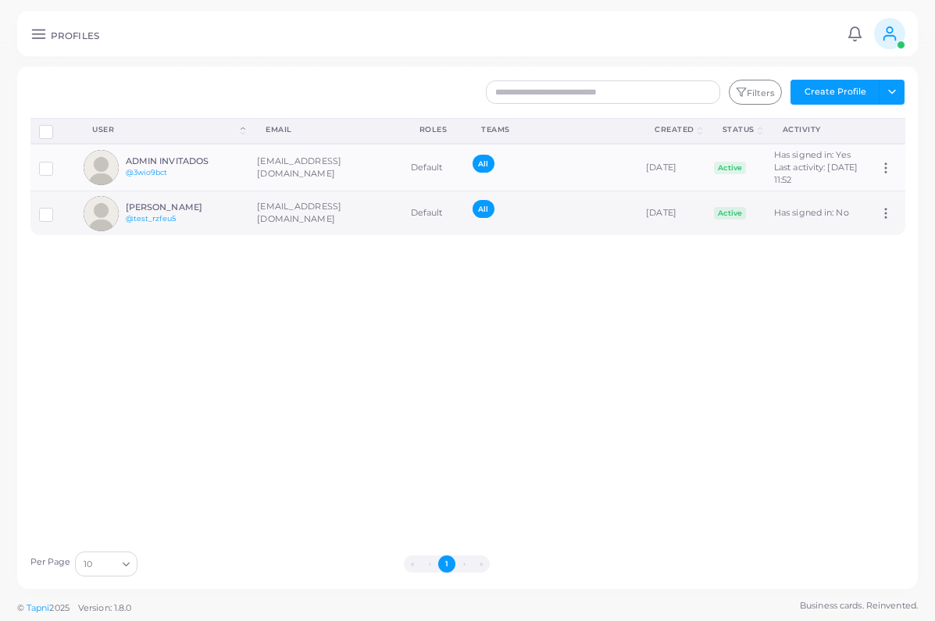
click at [219, 225] on div "Julian Martinez @test_rzfeu5" at bounding box center [183, 213] width 115 height 23
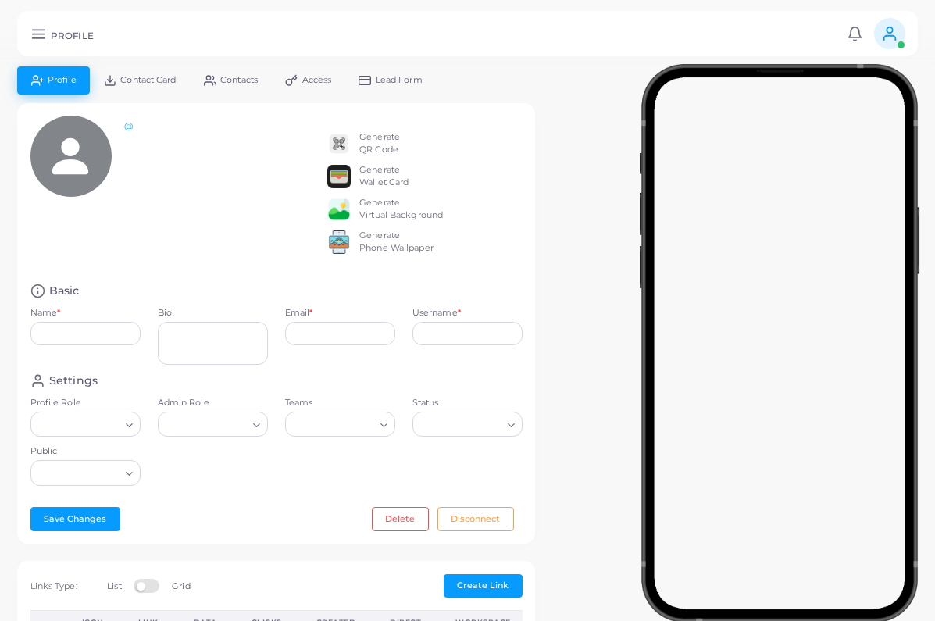
type input "**********"
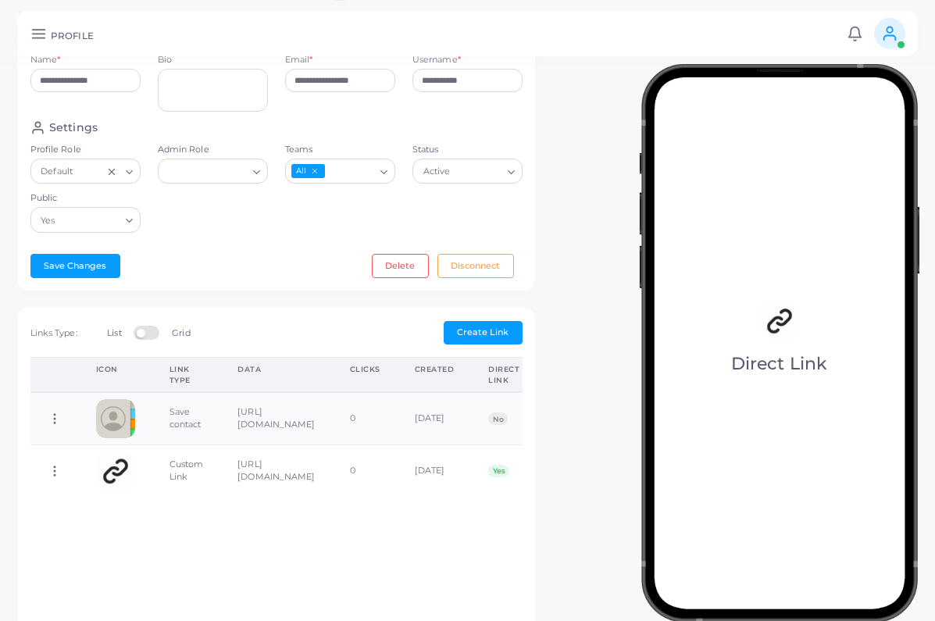
scroll to position [333, 0]
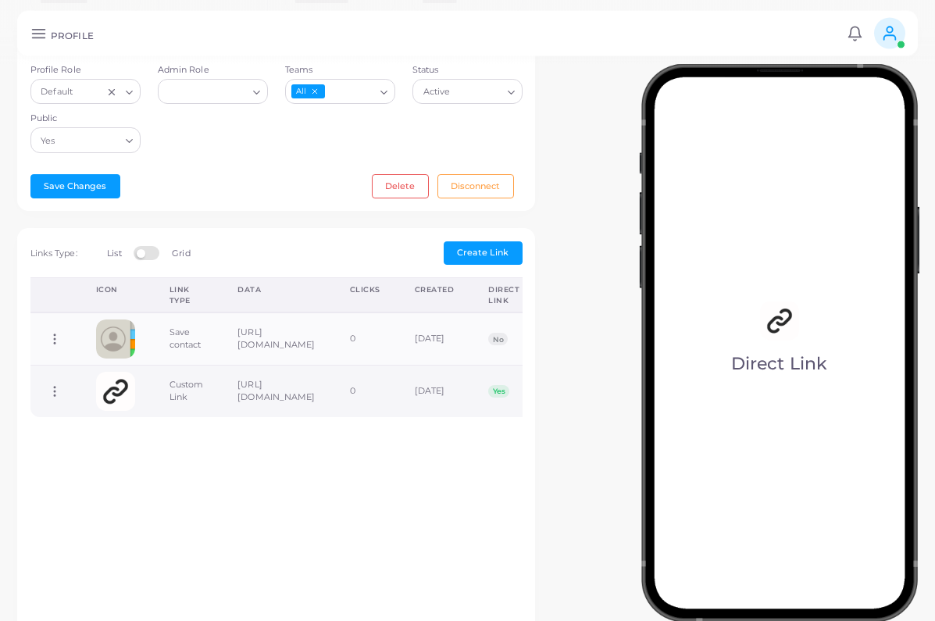
click at [48, 390] on icon at bounding box center [55, 391] width 14 height 14
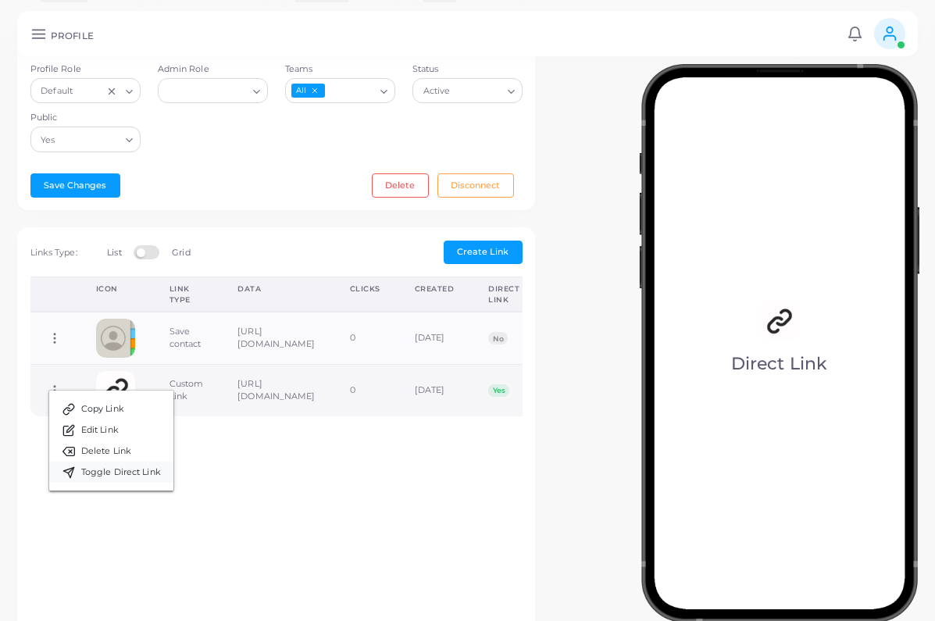
click at [121, 467] on span "Toggle Direct Link" at bounding box center [121, 472] width 80 height 13
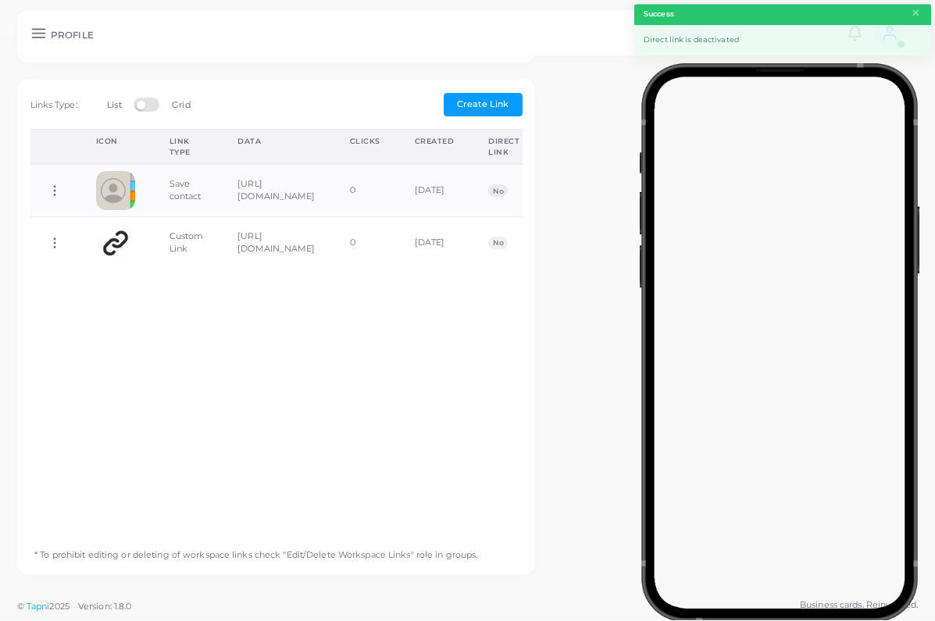
scroll to position [484, 0]
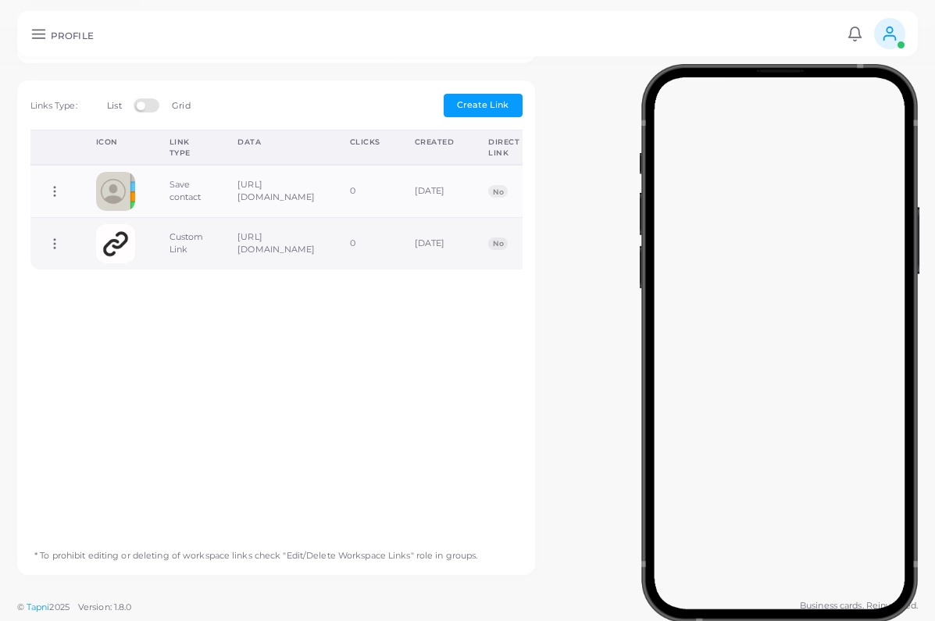
click at [49, 230] on td "Copy Link Edit Link Delete Link Toggle Direct Link" at bounding box center [54, 244] width 48 height 52
click at [50, 238] on icon at bounding box center [55, 244] width 14 height 14
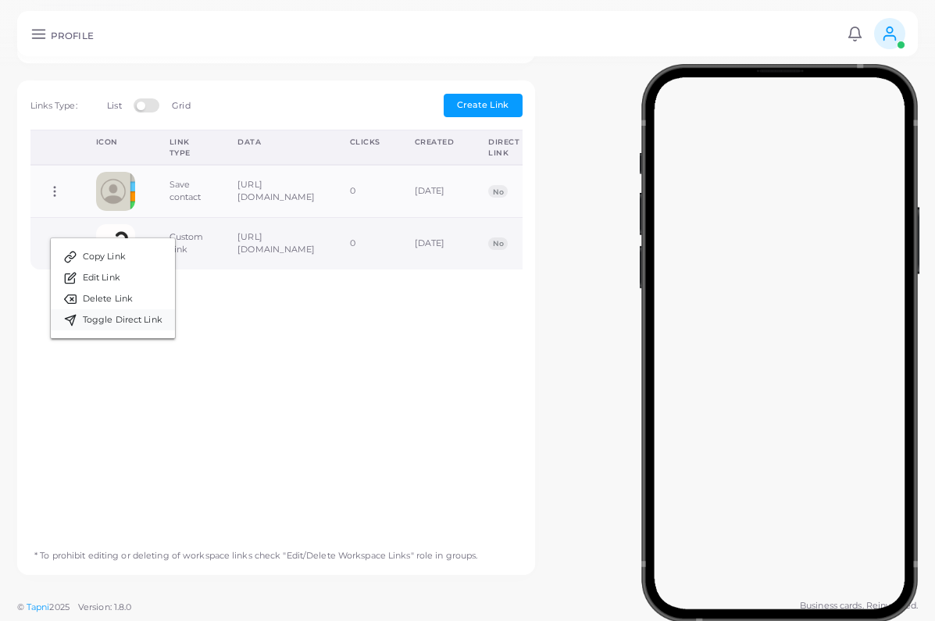
click at [120, 318] on span "Toggle Direct Link" at bounding box center [123, 320] width 80 height 13
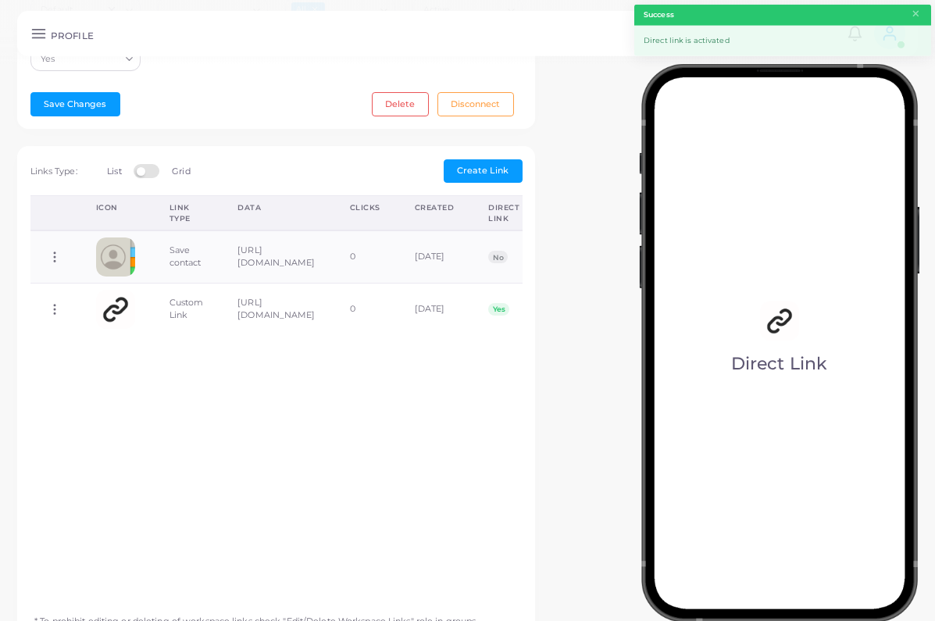
scroll to position [416, 0]
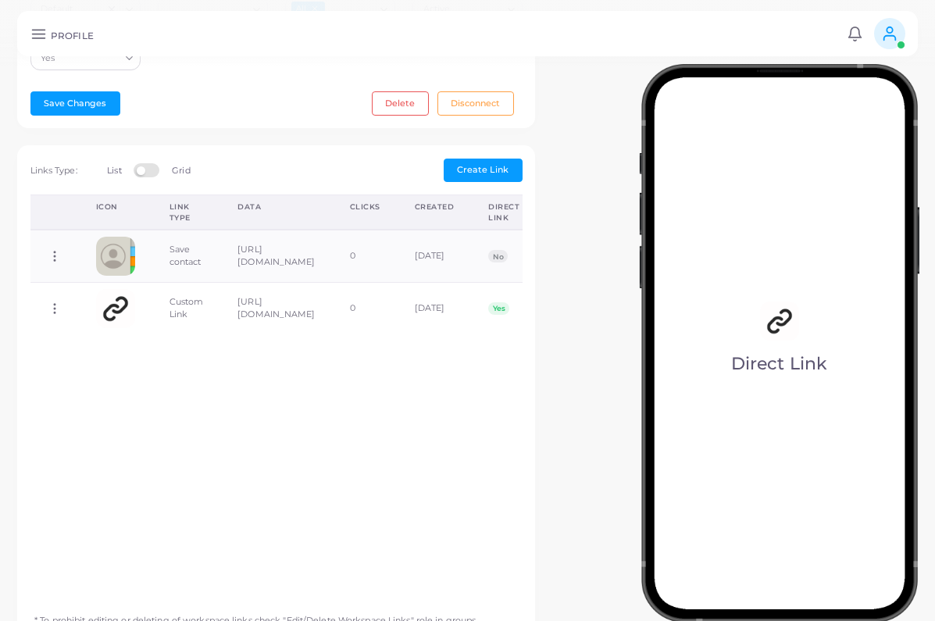
click at [38, 27] on icon at bounding box center [38, 34] width 16 height 16
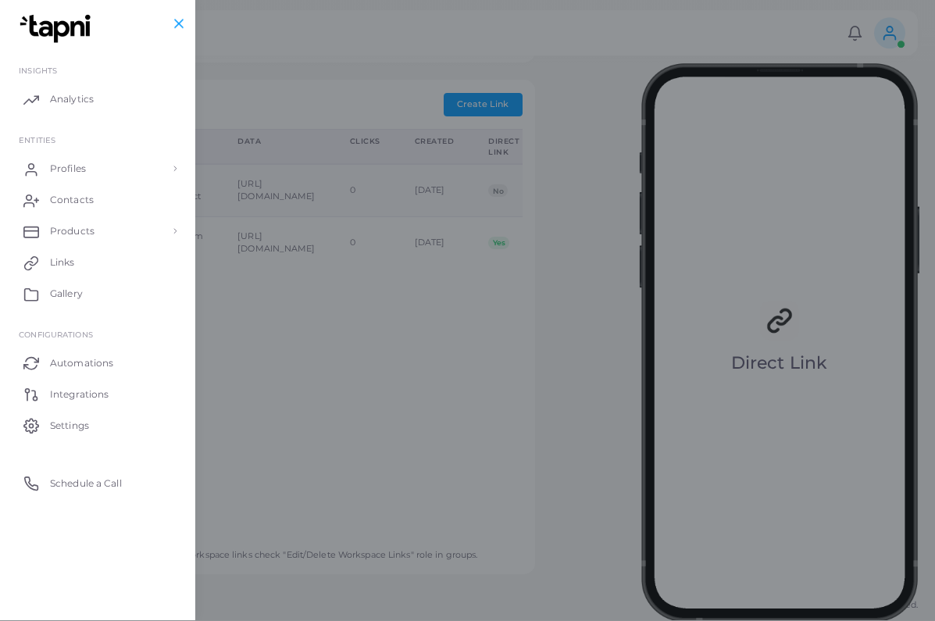
scroll to position [484, 0]
click at [298, 477] on div at bounding box center [467, 372] width 935 height 745
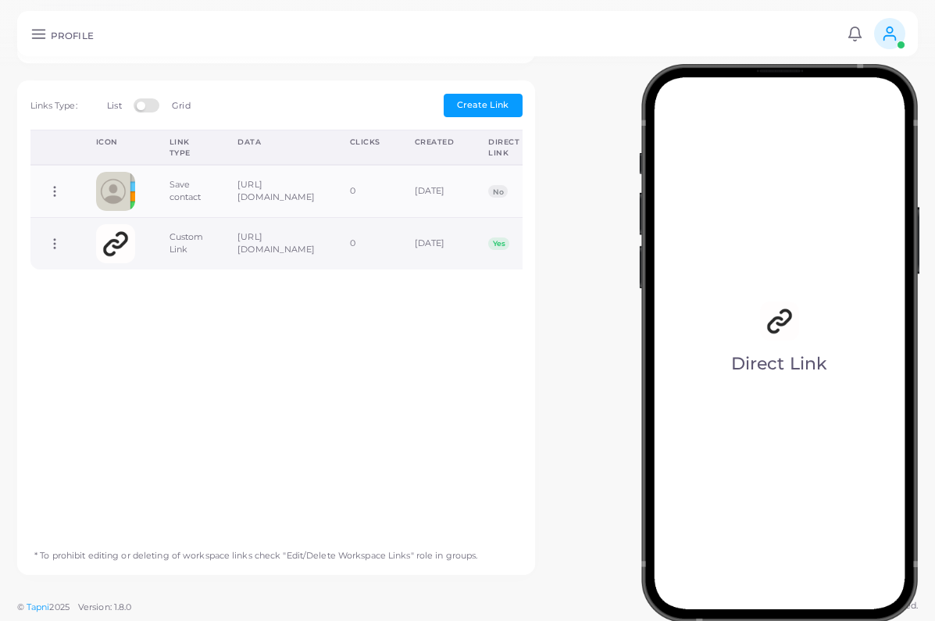
click at [59, 237] on icon at bounding box center [55, 244] width 14 height 14
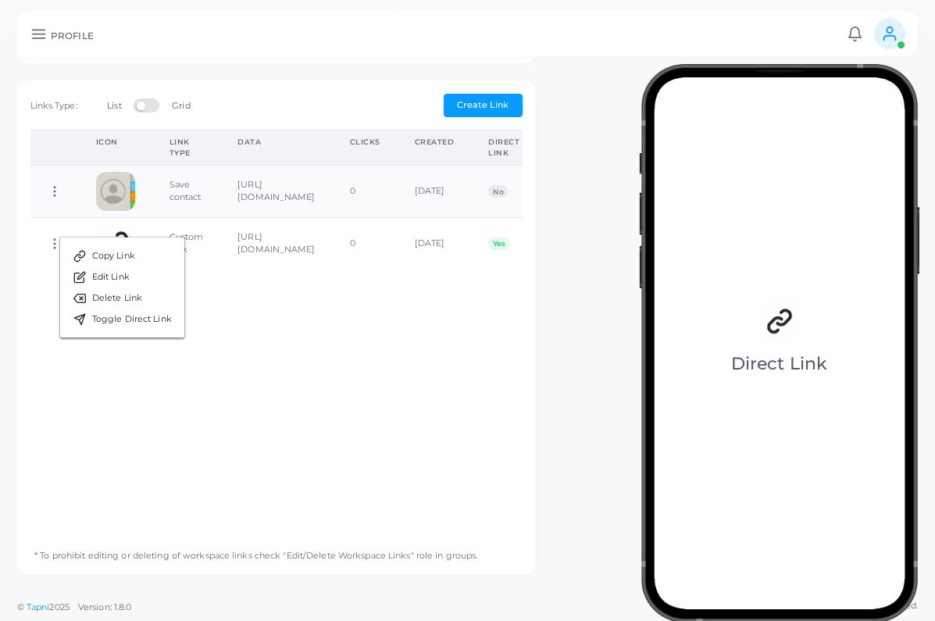
click at [231, 403] on div "Icon Link Type Data Clicks Created Direct Link Workspace Link Copy Link Edit Li…" at bounding box center [276, 333] width 509 height 406
click at [34, 27] on icon at bounding box center [38, 34] width 16 height 16
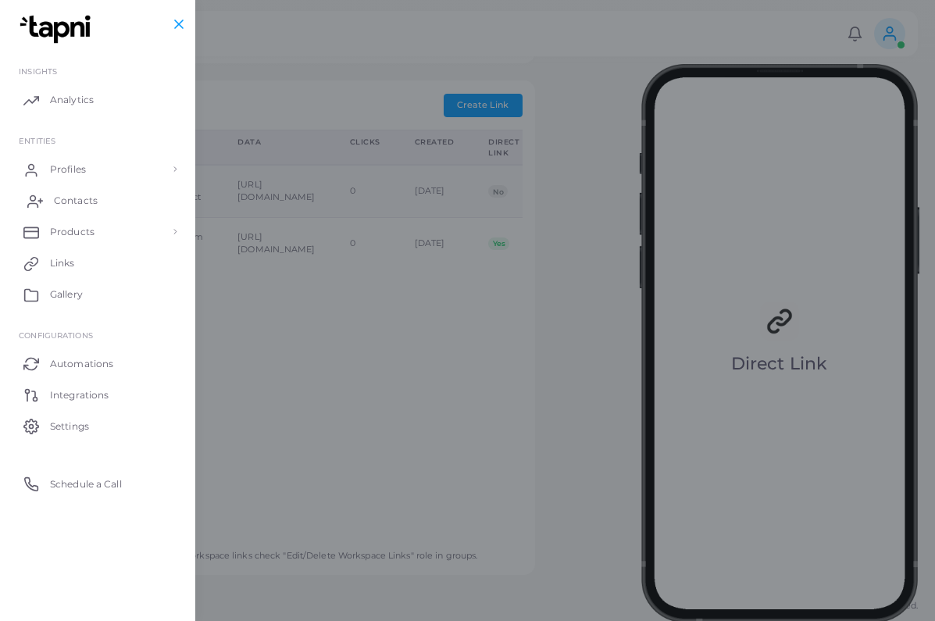
click at [102, 188] on link "Contacts" at bounding box center [98, 200] width 172 height 31
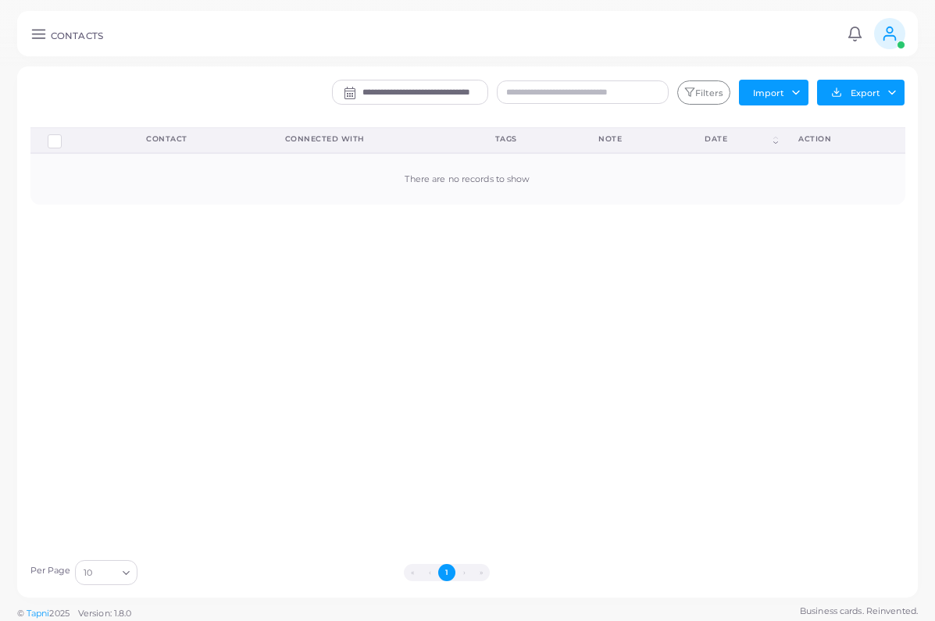
click at [48, 39] on link at bounding box center [38, 34] width 25 height 16
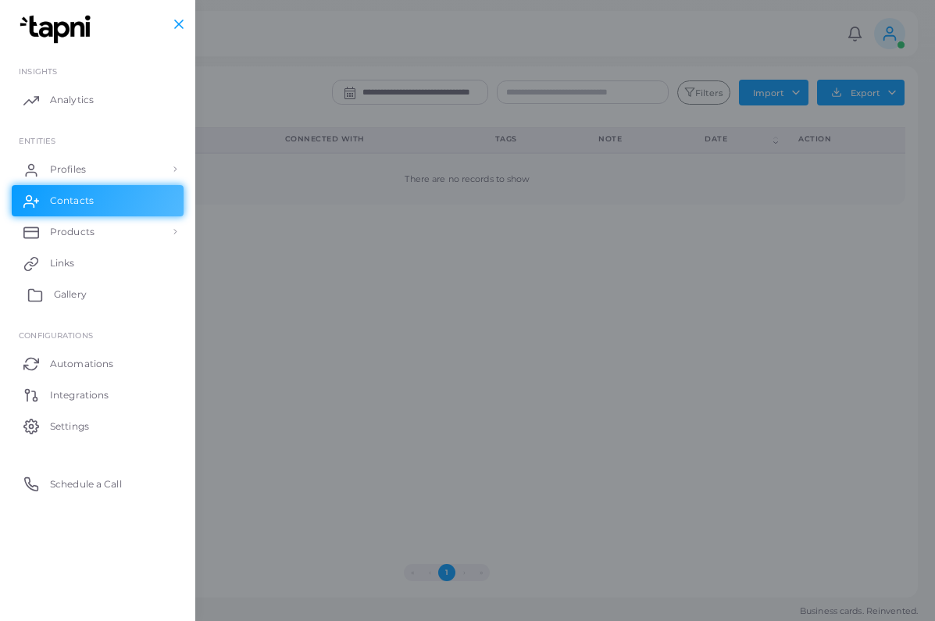
click at [144, 306] on link "Gallery" at bounding box center [98, 294] width 172 height 31
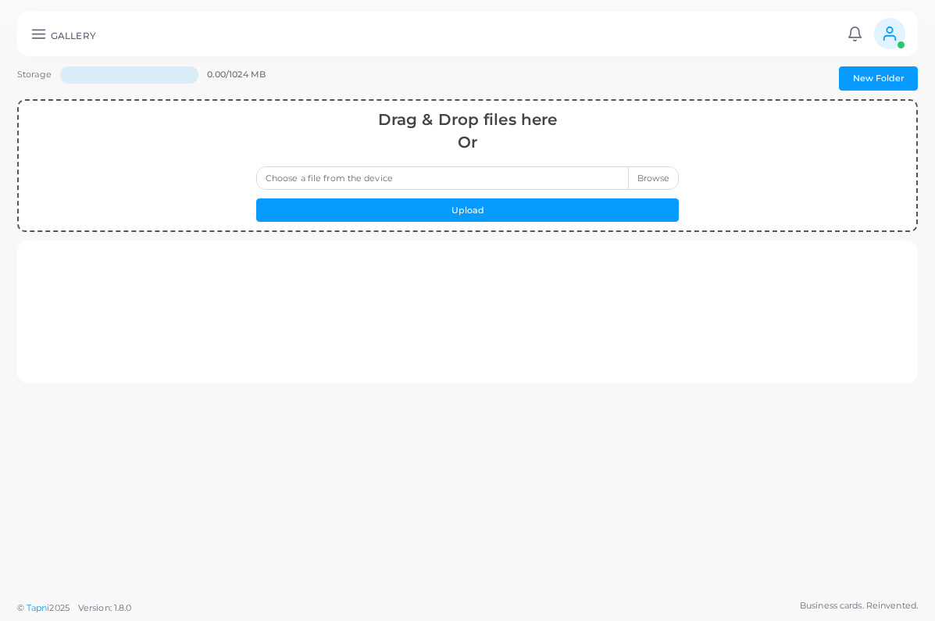
click at [41, 32] on icon at bounding box center [38, 34] width 16 height 16
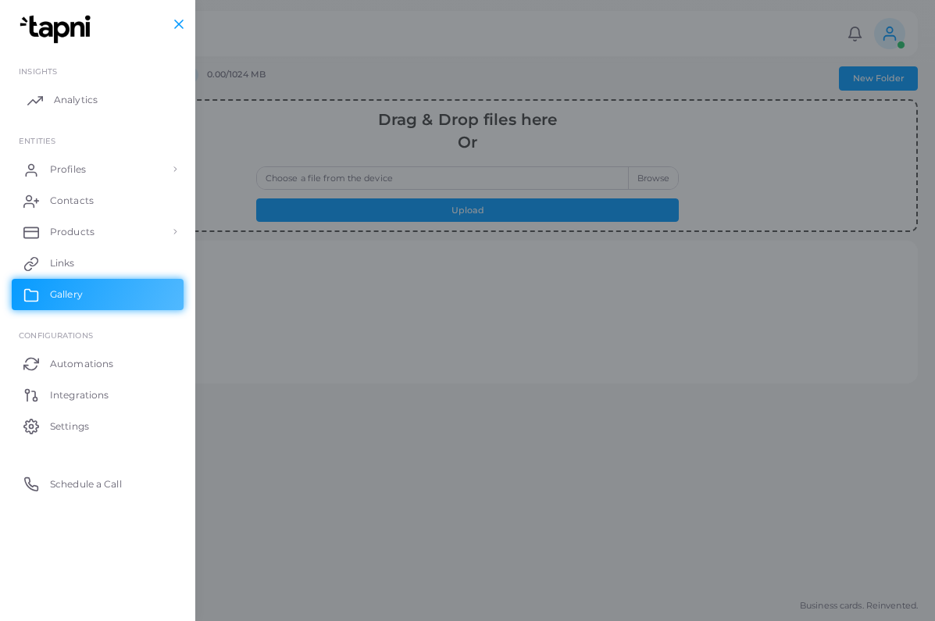
click at [53, 90] on link "Analytics" at bounding box center [98, 99] width 172 height 31
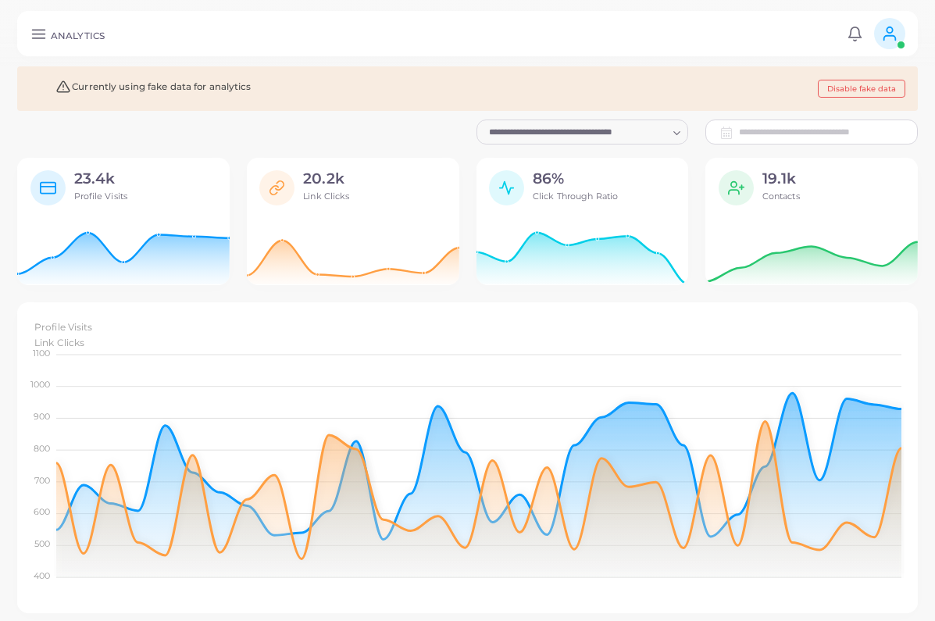
scroll to position [1, 1]
click at [43, 32] on icon at bounding box center [38, 34] width 16 height 16
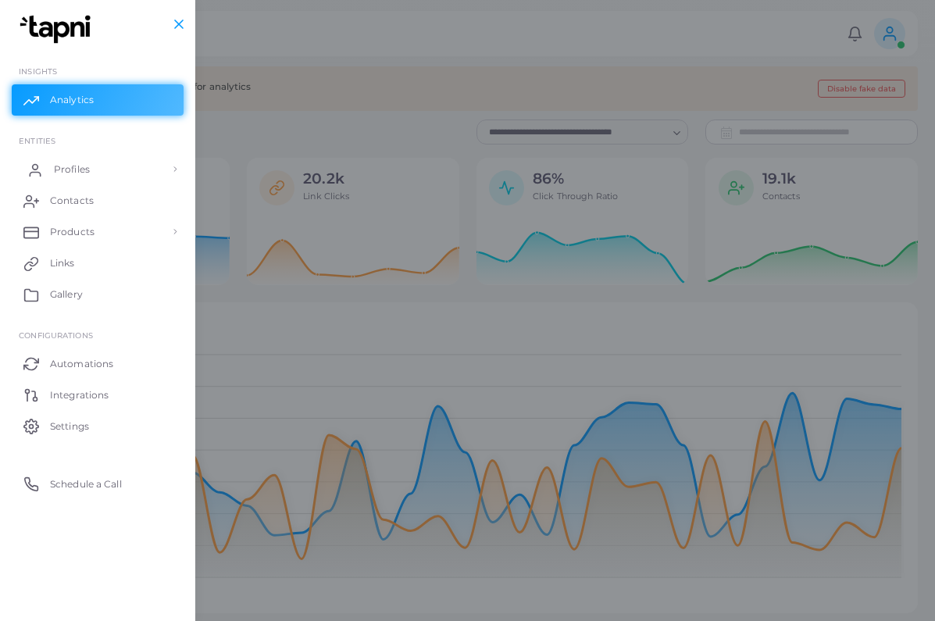
click at [67, 164] on span "Profiles" at bounding box center [72, 170] width 36 height 14
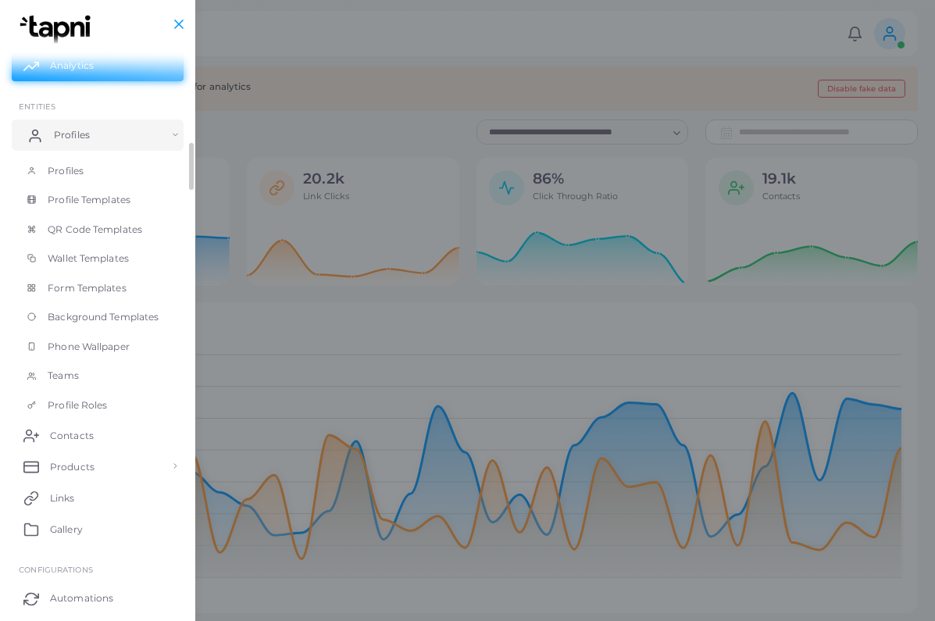
scroll to position [27, 0]
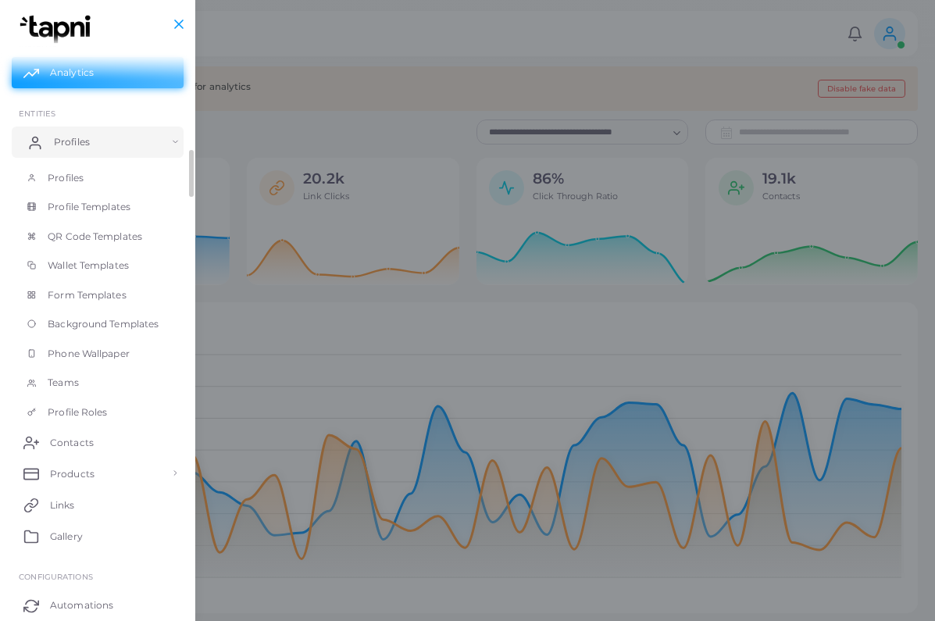
click at [179, 136] on link "Profiles" at bounding box center [98, 142] width 172 height 31
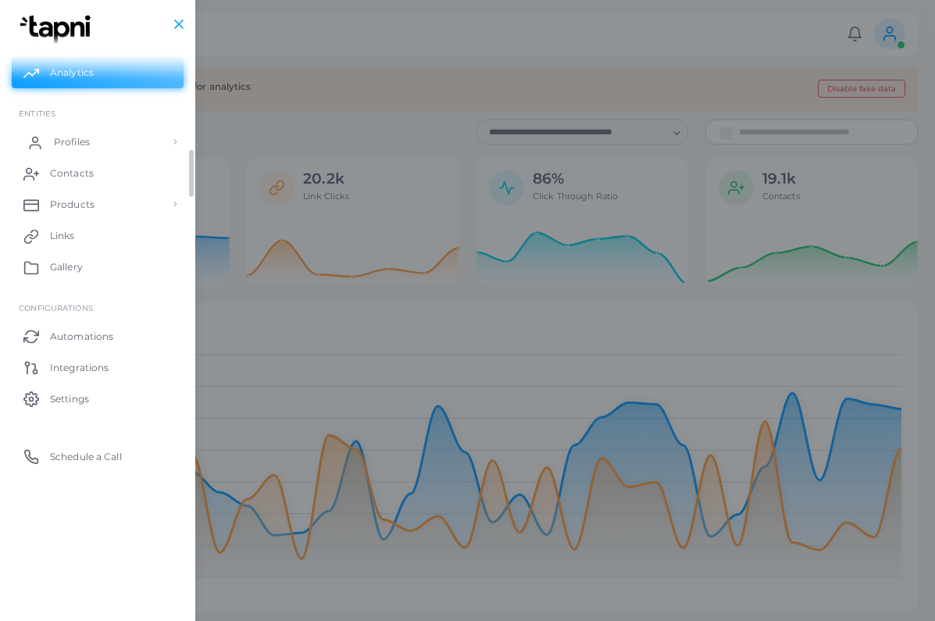
click at [80, 135] on span "Profiles" at bounding box center [72, 142] width 36 height 14
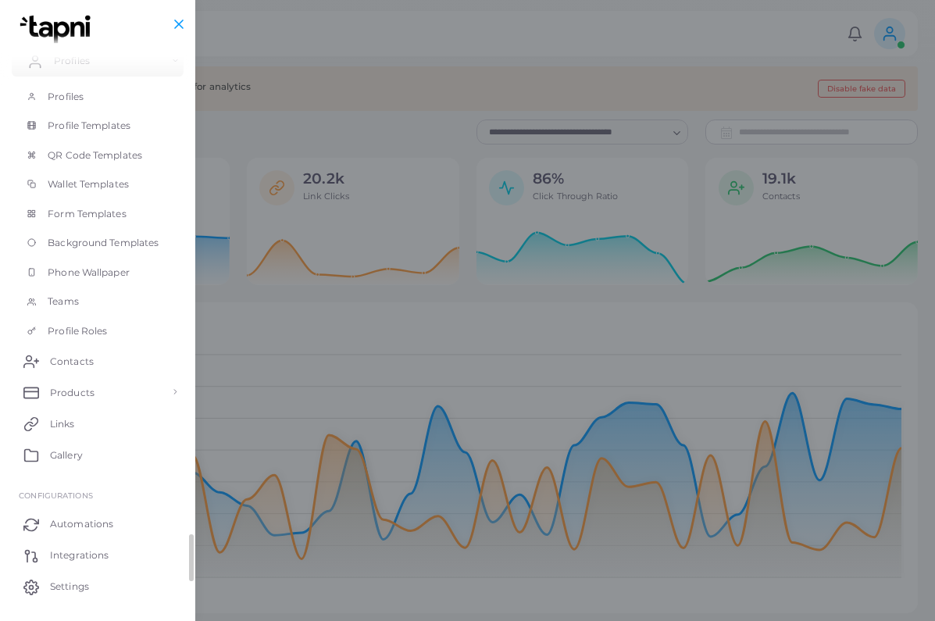
scroll to position [141, 0]
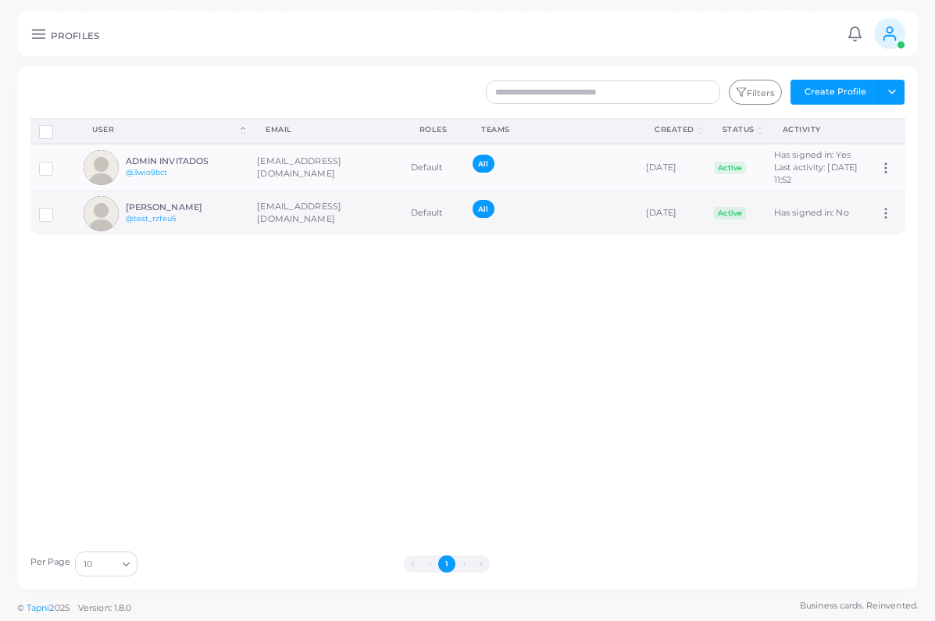
click at [58, 209] on label at bounding box center [58, 209] width 0 height 0
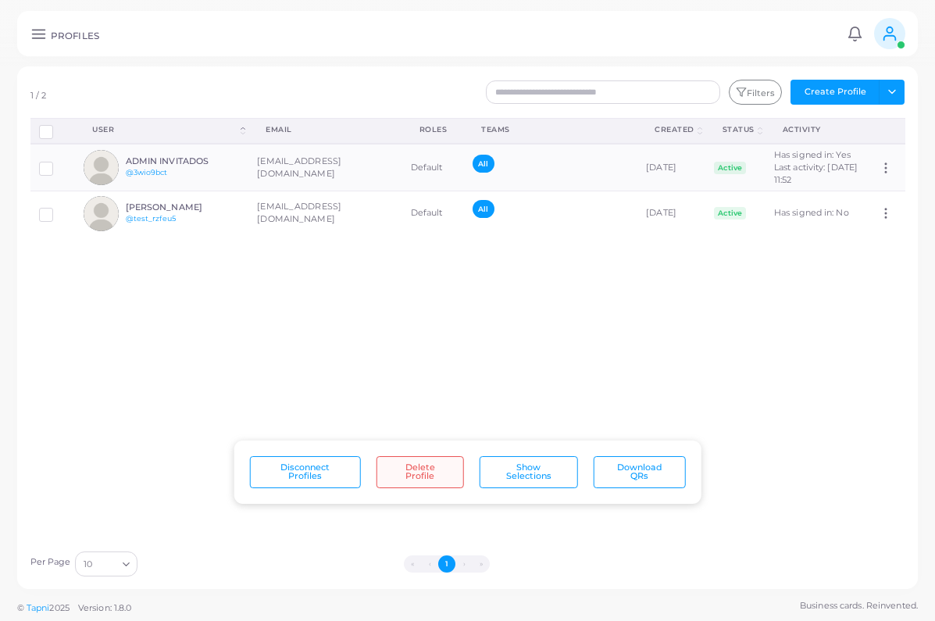
click at [407, 476] on button "Delete Profile" at bounding box center [421, 472] width 88 height 32
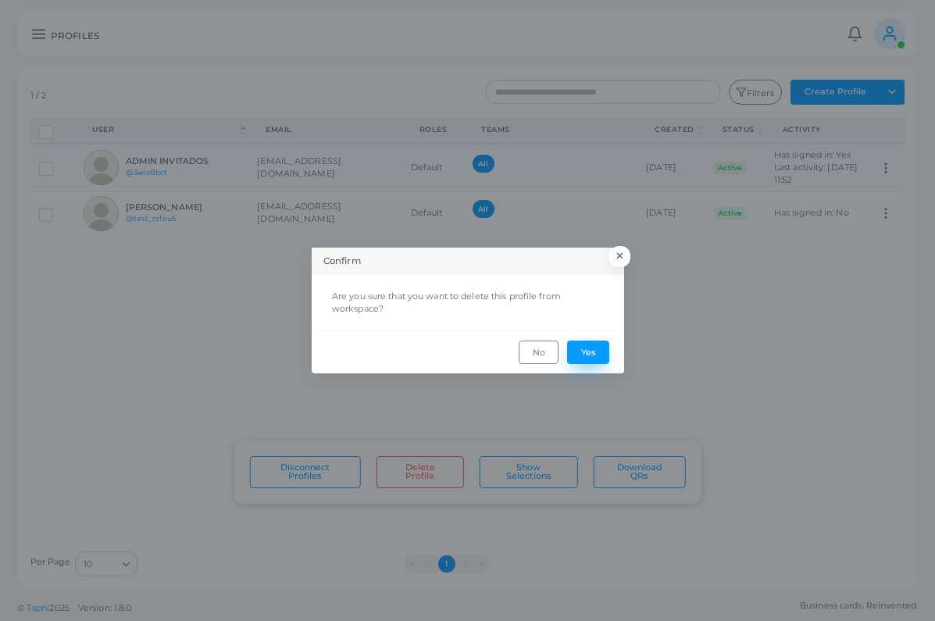
click at [593, 356] on button "Yes" at bounding box center [588, 352] width 42 height 23
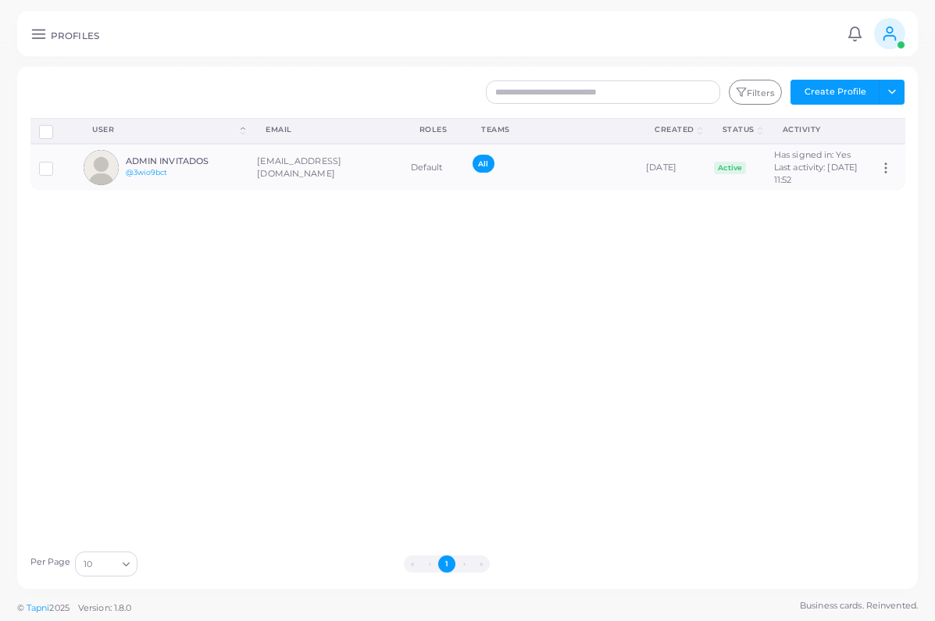
click at [39, 35] on icon at bounding box center [38, 34] width 16 height 16
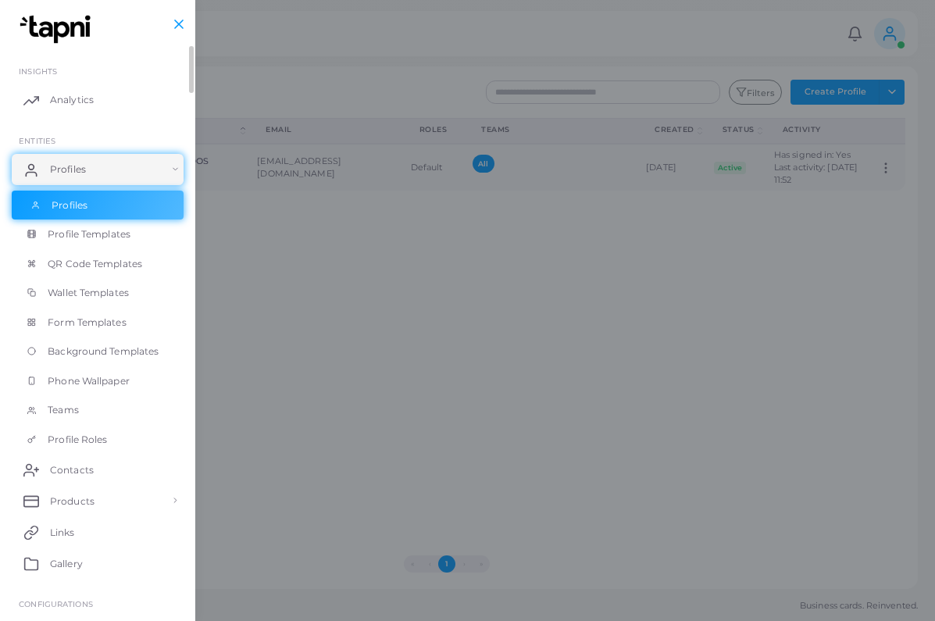
click at [130, 198] on link "Profiles" at bounding box center [98, 206] width 172 height 30
click at [121, 209] on link "Profiles" at bounding box center [98, 206] width 172 height 30
click at [283, 183] on div at bounding box center [467, 372] width 935 height 745
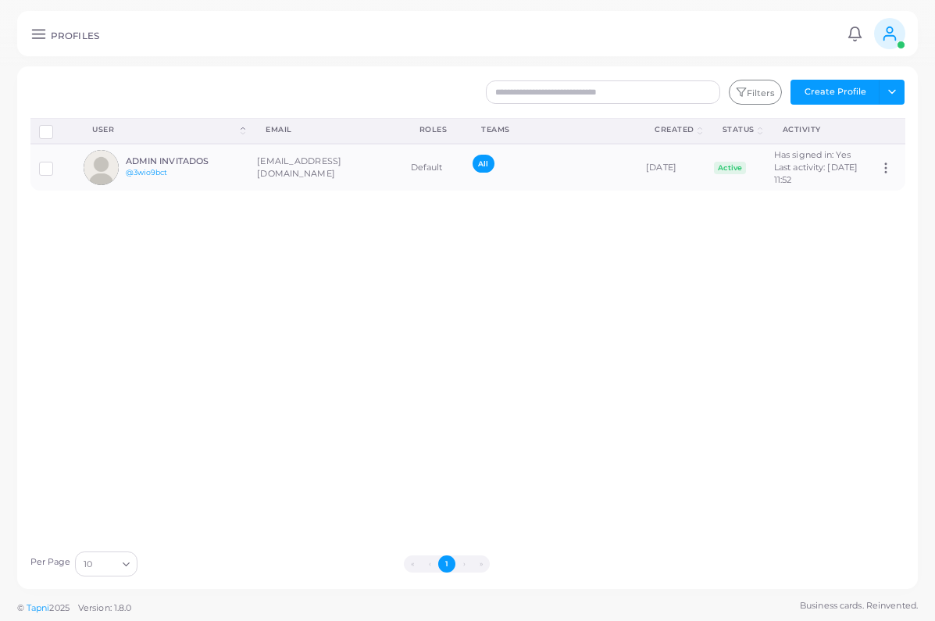
click at [39, 34] on line at bounding box center [38, 34] width 13 height 0
click at [463, 325] on div "Disconnect Profiles Delete Profile Show Selections Download QRs User (Click to …" at bounding box center [468, 330] width 892 height 425
click at [34, 36] on icon at bounding box center [38, 34] width 16 height 16
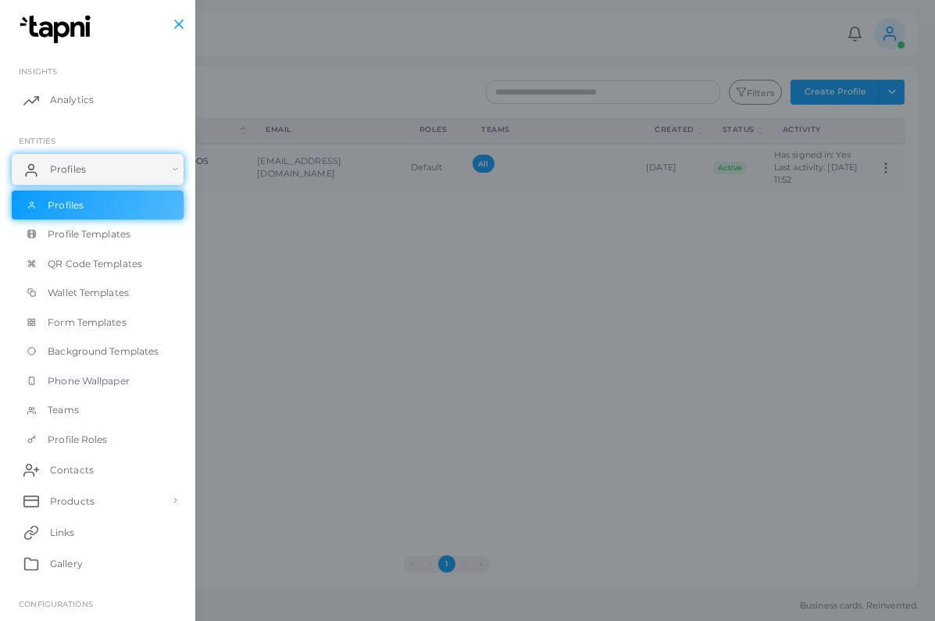
drag, startPoint x: 445, startPoint y: 59, endPoint x: 422, endPoint y: 92, distance: 41.0
click at [445, 59] on div at bounding box center [467, 372] width 935 height 745
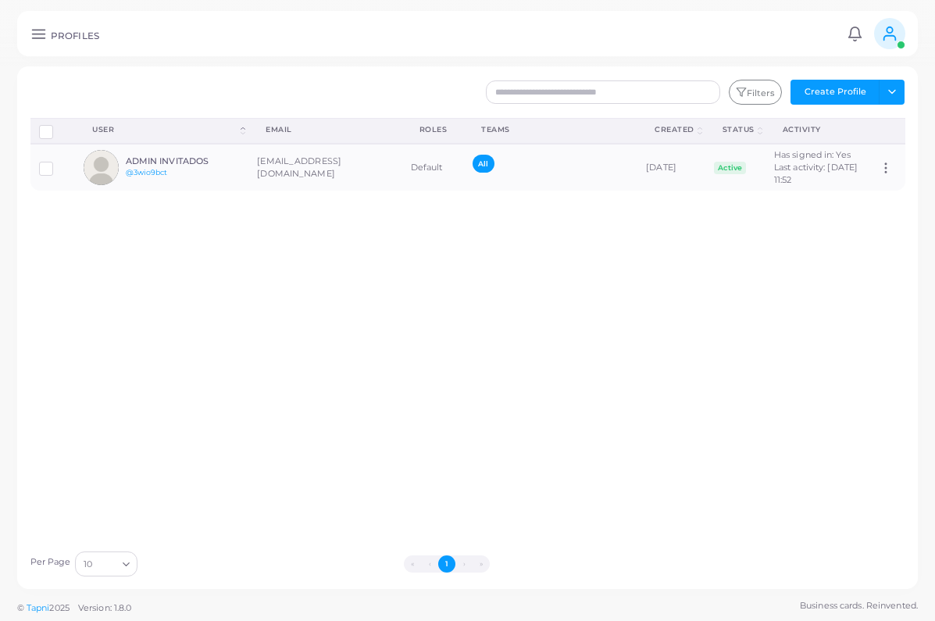
click at [38, 34] on icon at bounding box center [38, 34] width 16 height 16
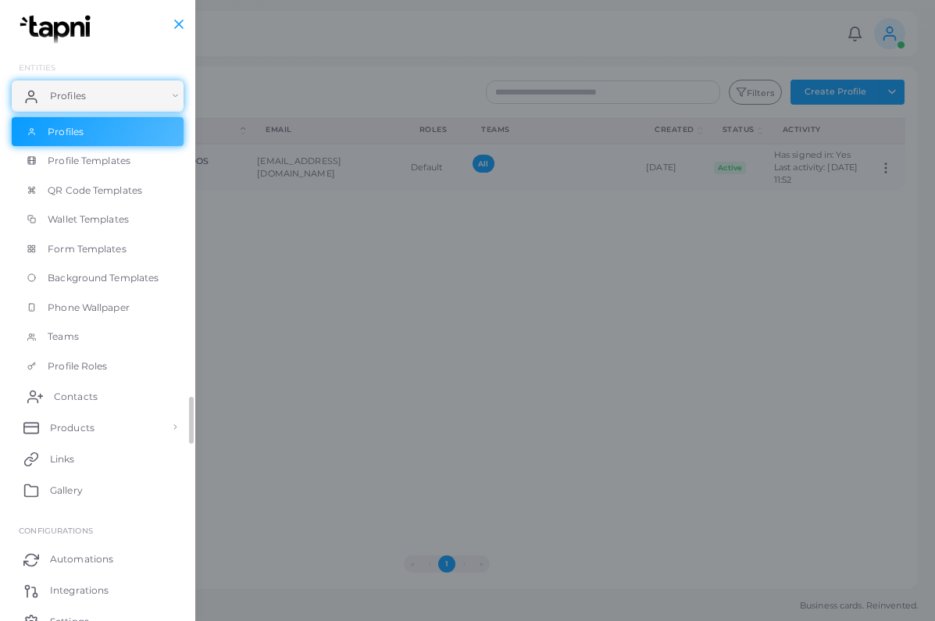
scroll to position [141, 0]
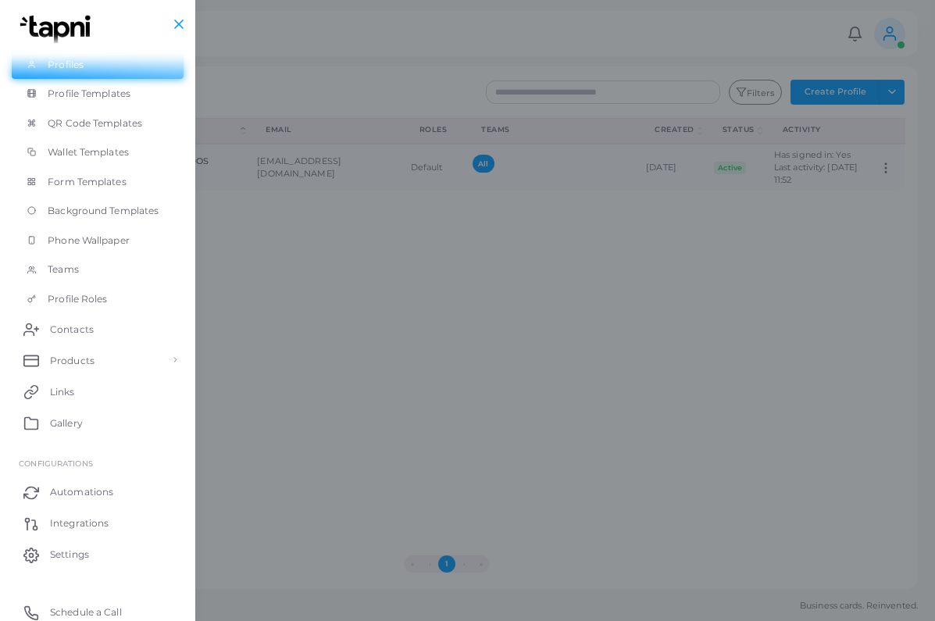
click at [230, 309] on div at bounding box center [467, 372] width 935 height 745
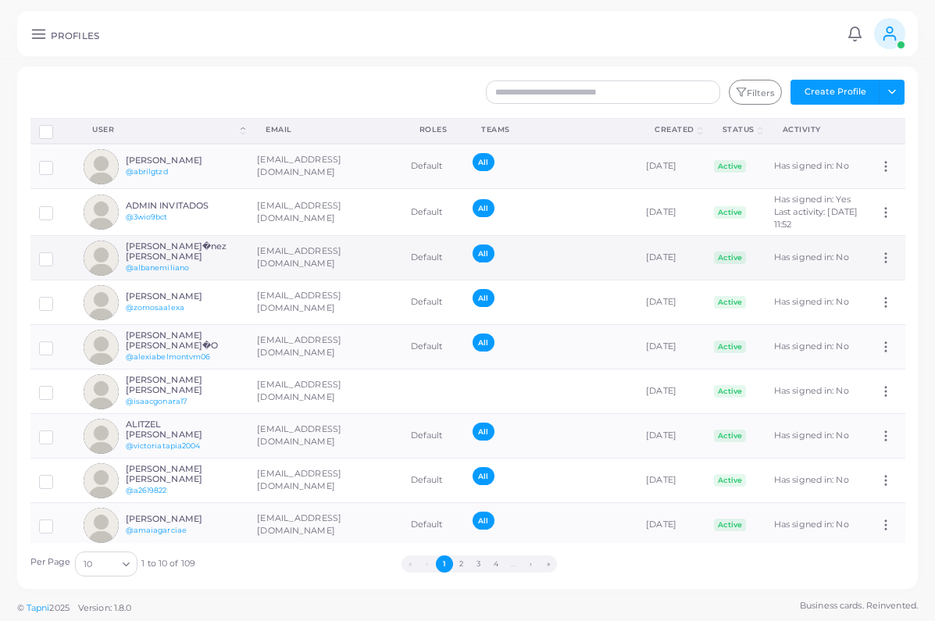
click at [230, 262] on h6 "Alban Emiliano Mart�nez Nieto" at bounding box center [183, 251] width 115 height 20
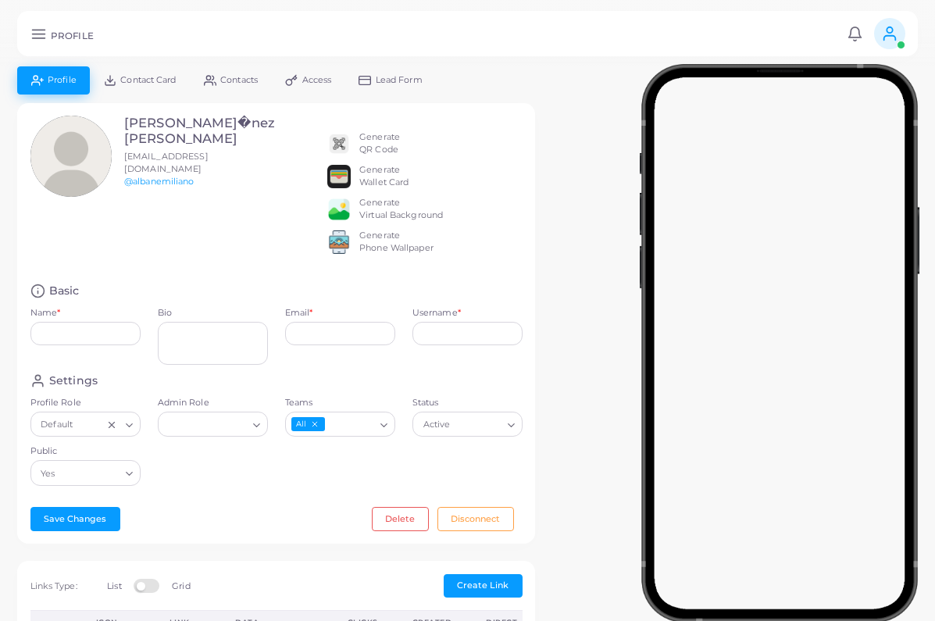
type input "**********"
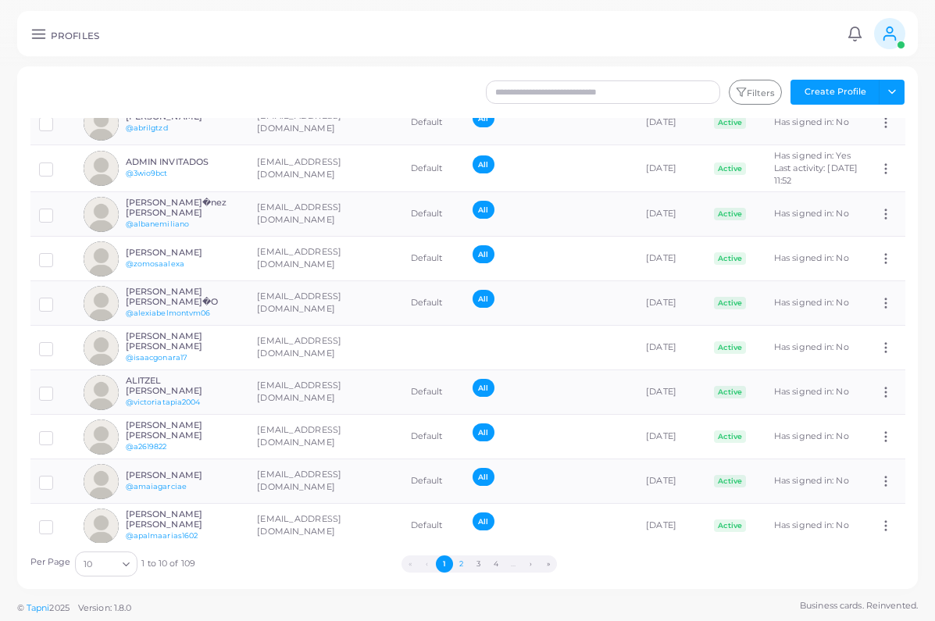
scroll to position [44, 0]
click at [471, 566] on button "3" at bounding box center [478, 564] width 17 height 17
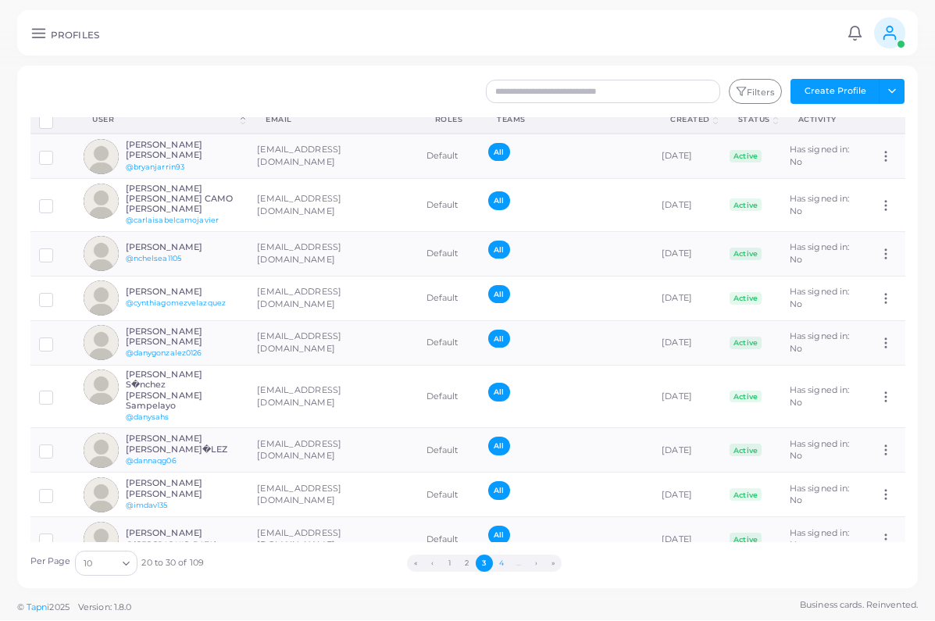
scroll to position [9, 0]
click at [502, 570] on button "4" at bounding box center [501, 564] width 17 height 17
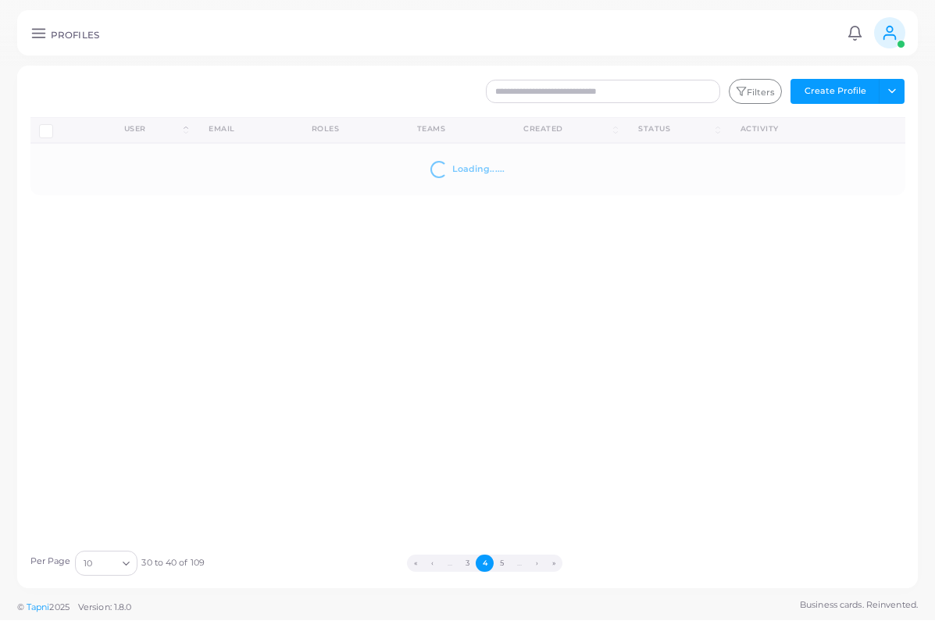
scroll to position [0, 0]
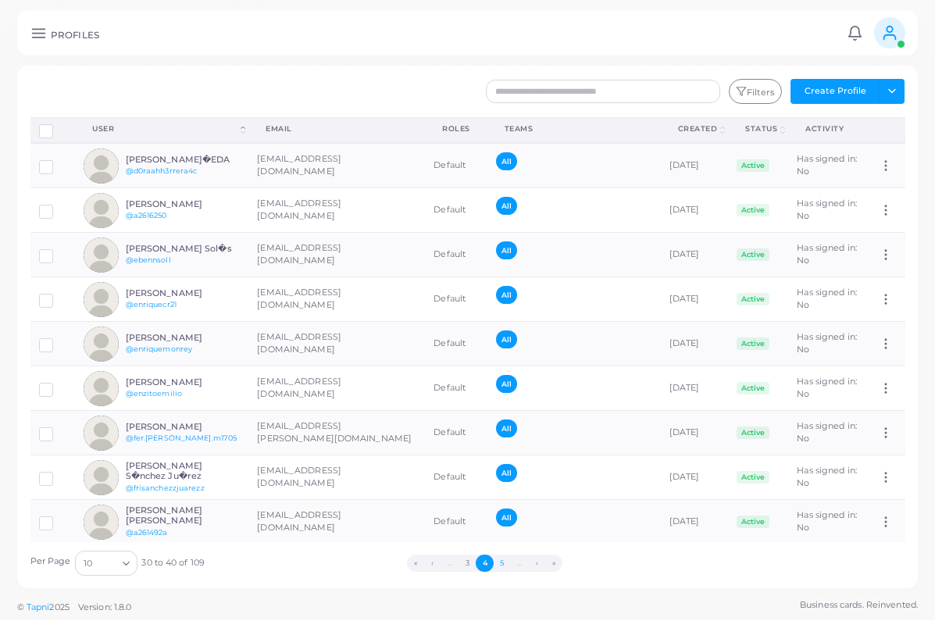
click at [502, 566] on button "5" at bounding box center [502, 564] width 17 height 17
